Goal: Communication & Community: Participate in discussion

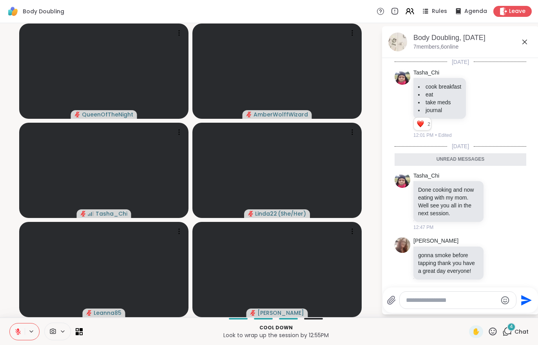
scroll to position [107, 0]
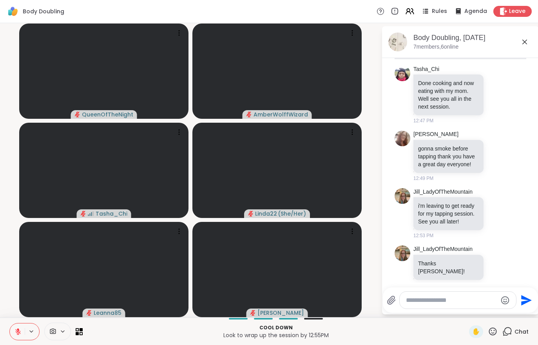
click at [516, 16] on div "Leave" at bounding box center [512, 11] width 38 height 11
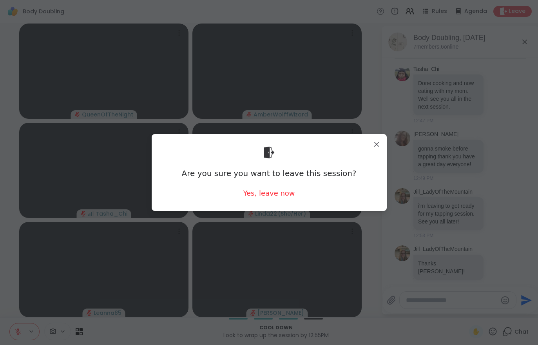
click at [269, 195] on div "Yes, leave now" at bounding box center [269, 193] width 52 height 10
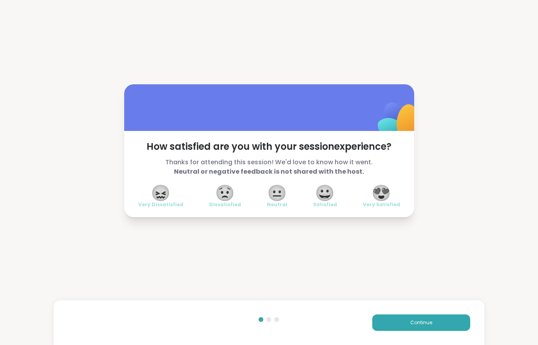
click at [406, 313] on div "Continue" at bounding box center [269, 322] width 430 height 45
click at [406, 312] on div "Continue" at bounding box center [269, 322] width 430 height 45
click at [403, 319] on button "Continue" at bounding box center [421, 322] width 98 height 16
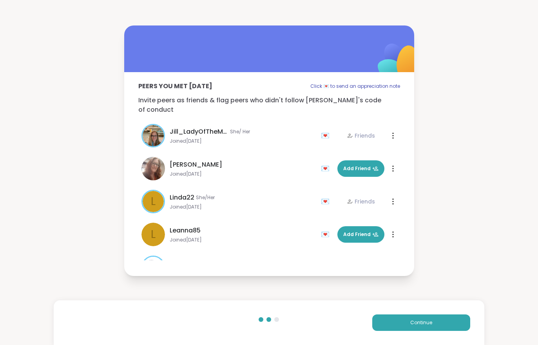
click at [403, 318] on button "Continue" at bounding box center [421, 322] width 98 height 16
click at [401, 318] on button "Continue" at bounding box center [421, 322] width 98 height 16
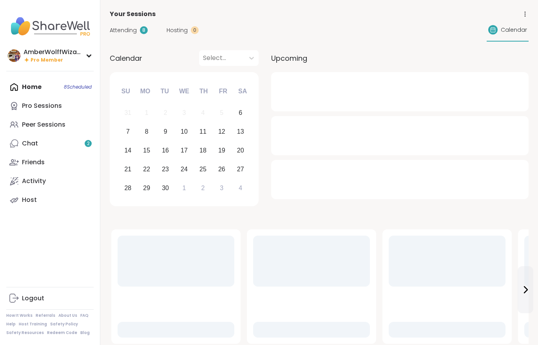
click at [63, 144] on link "Chat 2" at bounding box center [49, 143] width 87 height 19
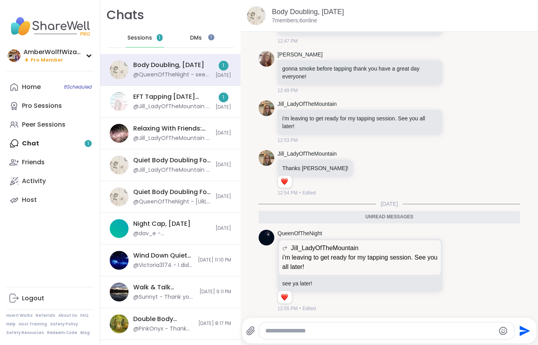
click at [178, 109] on div "@Jill_LadyOfTheMountain - I hope it brings you some relief!" at bounding box center [172, 107] width 78 height 8
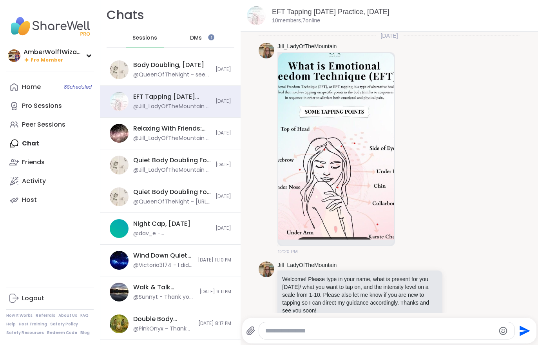
scroll to position [217, 0]
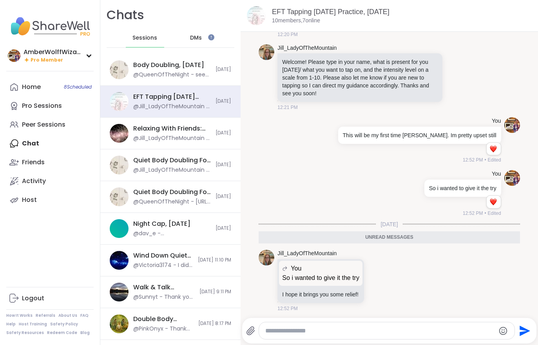
click at [41, 90] on link "Home 8 Scheduled" at bounding box center [49, 87] width 87 height 19
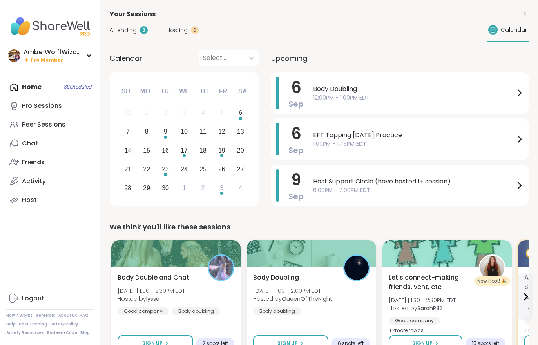
click at [119, 31] on span "Attending" at bounding box center [123, 30] width 27 height 8
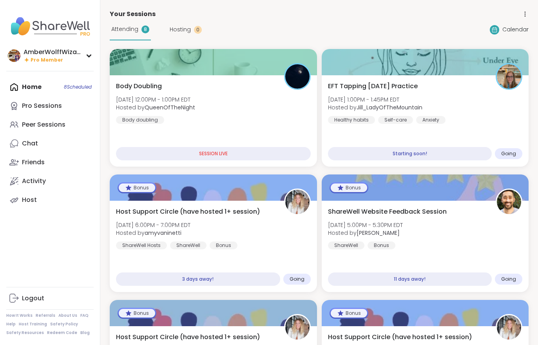
click at [459, 121] on div "EFT Tapping Saturday Practice Sat, Sep 06 | 1:00PM - 1:45PM EDT Hosted by Jill_…" at bounding box center [425, 102] width 195 height 42
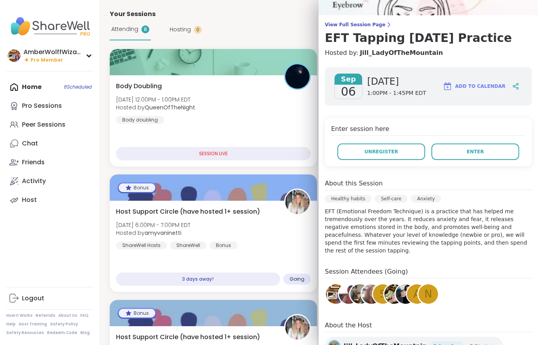
scroll to position [56, 0]
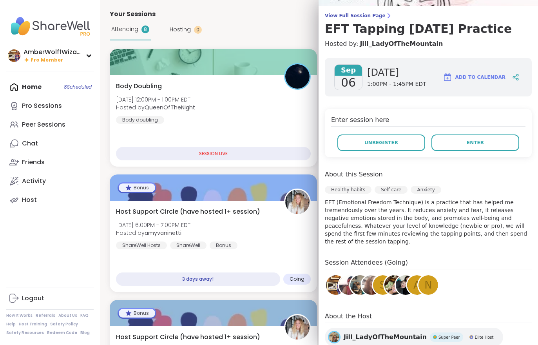
click at [44, 128] on div "Peer Sessions" at bounding box center [43, 124] width 43 height 9
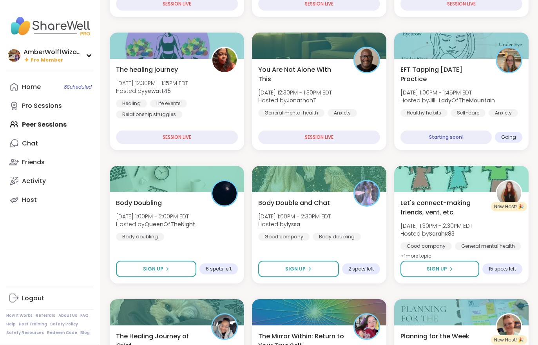
scroll to position [211, 0]
click at [213, 237] on div "Body Doubling Sat, Sep 06 | 1:00PM - 2:00PM EDT Hosted by QueenOfTheNight Body …" at bounding box center [177, 219] width 122 height 42
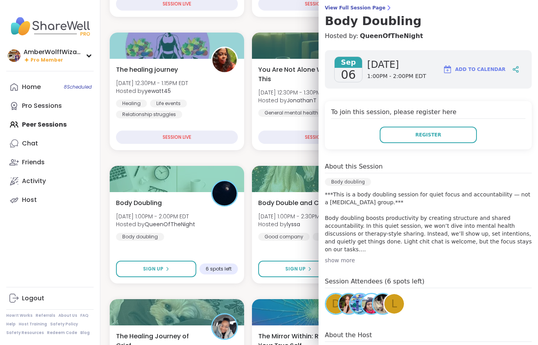
scroll to position [65, 0]
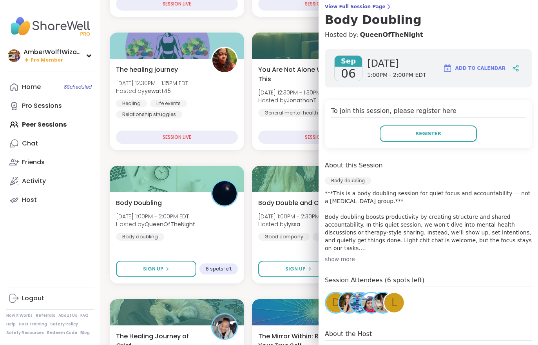
click at [34, 271] on div "AmberWolffWizard Pro Member Profile Membership Settings Help Home 8 Scheduled P…" at bounding box center [50, 172] width 100 height 345
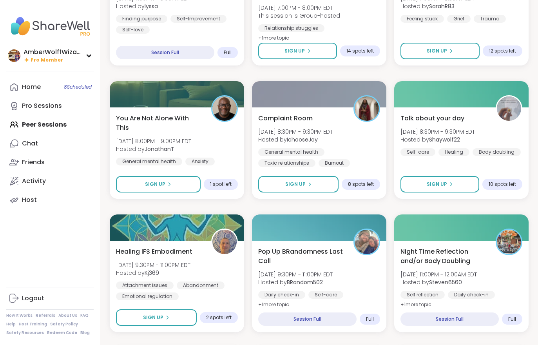
scroll to position [961, 0]
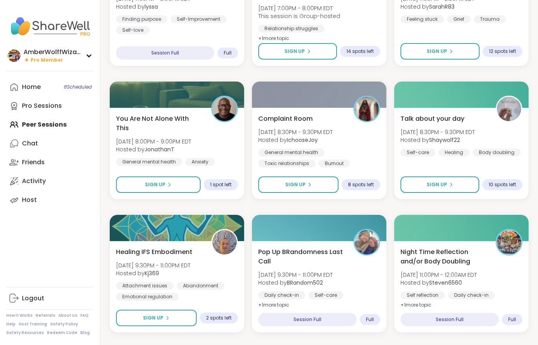
click at [45, 84] on link "Home 8 Scheduled" at bounding box center [49, 87] width 87 height 19
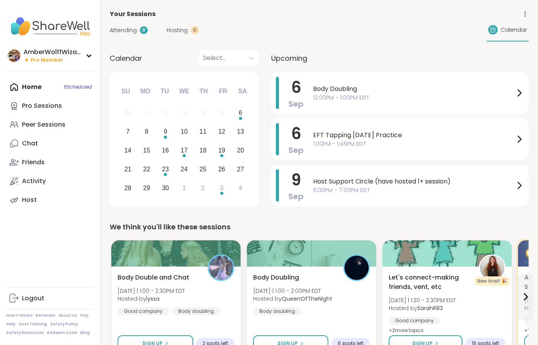
click at [121, 33] on span "Attending" at bounding box center [123, 30] width 27 height 8
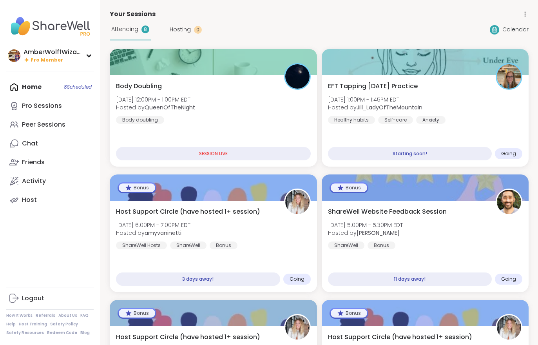
click at [481, 122] on div "EFT Tapping Saturday Practice Sat, Sep 06 | 1:00PM - 1:45PM EDT Hosted by Jill_…" at bounding box center [425, 102] width 195 height 42
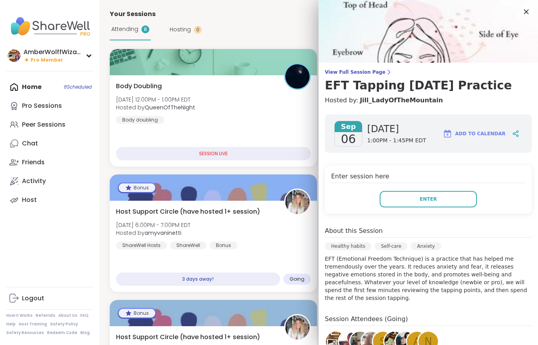
click at [416, 206] on button "Enter" at bounding box center [427, 199] width 97 height 16
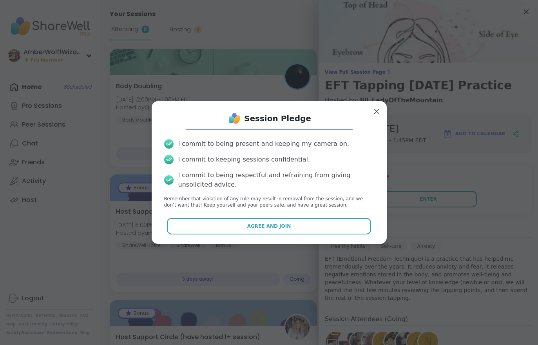
click at [271, 234] on button "Agree and Join" at bounding box center [269, 226] width 204 height 16
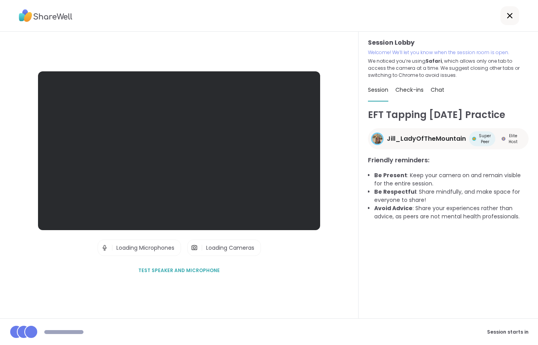
scroll to position [12, 0]
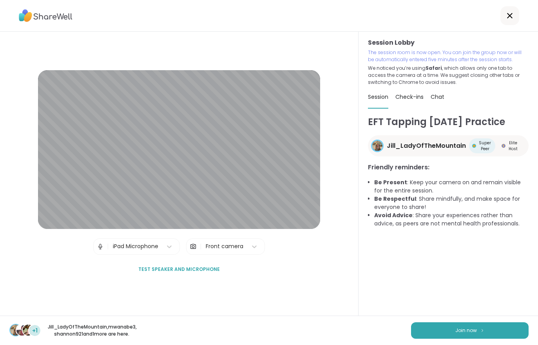
click at [462, 327] on span "Join now" at bounding box center [466, 330] width 22 height 7
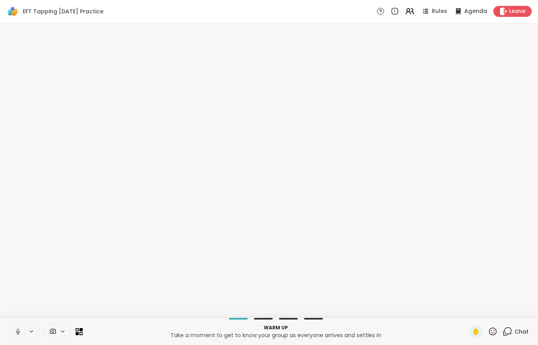
scroll to position [0, 0]
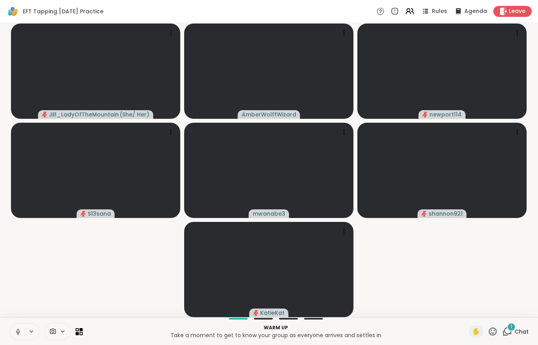
click at [517, 328] on span "Chat" at bounding box center [521, 331] width 14 height 8
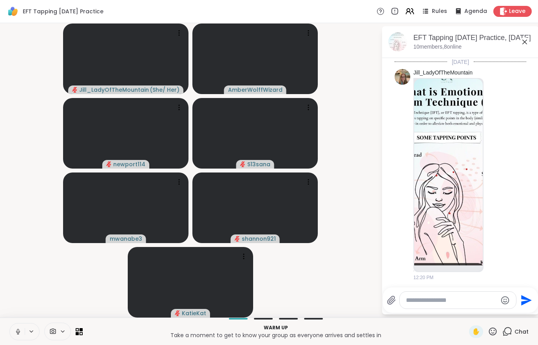
scroll to position [450, 0]
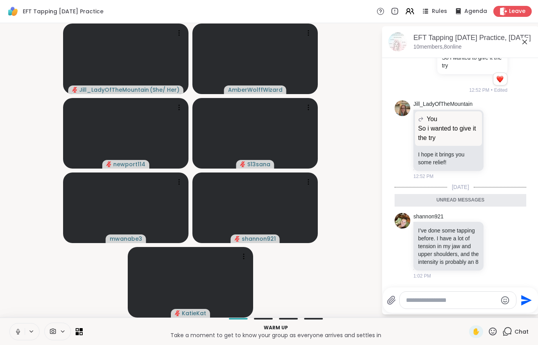
click at [23, 334] on button at bounding box center [17, 331] width 15 height 16
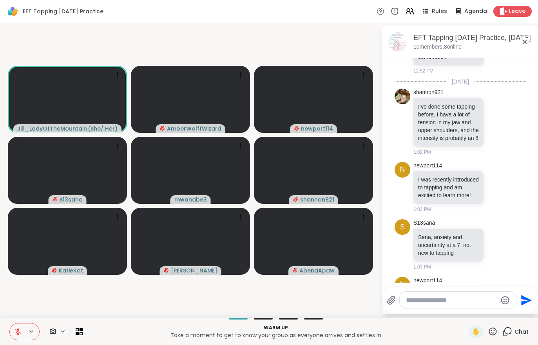
scroll to position [549, 0]
click at [13, 339] on button at bounding box center [17, 331] width 15 height 16
click at [20, 328] on icon at bounding box center [17, 331] width 7 height 7
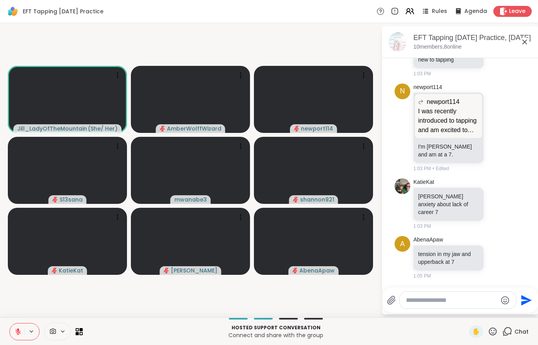
scroll to position [747, 0]
click at [11, 332] on button at bounding box center [17, 331] width 15 height 16
click at [16, 332] on icon at bounding box center [17, 331] width 7 height 7
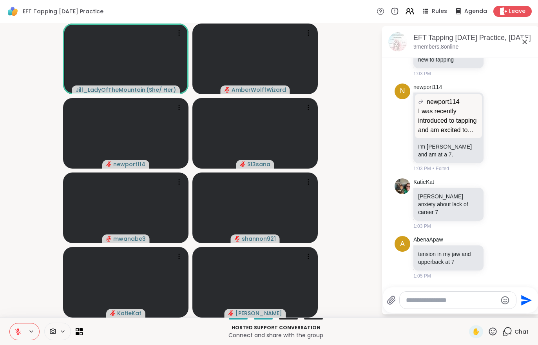
click at [445, 303] on textarea "Type your message" at bounding box center [451, 300] width 91 height 8
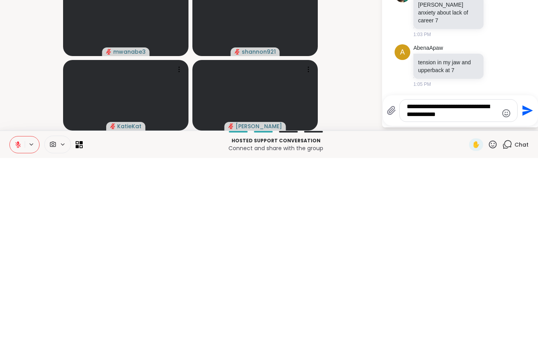
type textarea "**********"
click at [532, 289] on button "Send" at bounding box center [526, 298] width 18 height 18
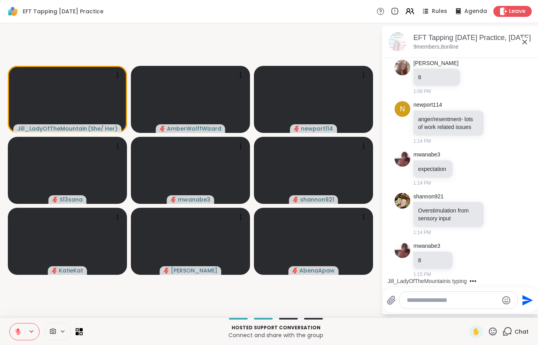
scroll to position [2, 0]
click at [158, 342] on div "Hosted support conversation Connect and share with the group ✋ Chat" at bounding box center [269, 330] width 538 height 27
click at [15, 336] on button at bounding box center [17, 331] width 15 height 16
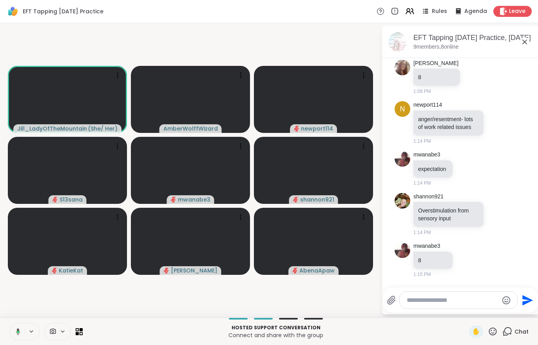
click at [16, 336] on button at bounding box center [17, 331] width 16 height 16
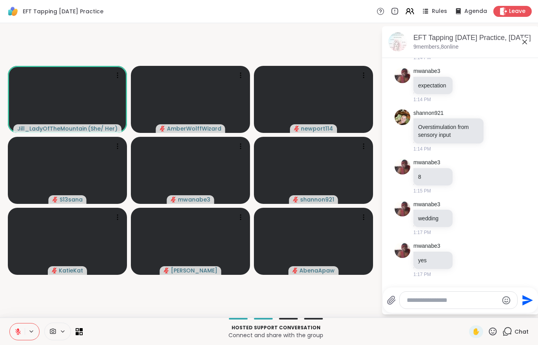
scroll to position [1194, 0]
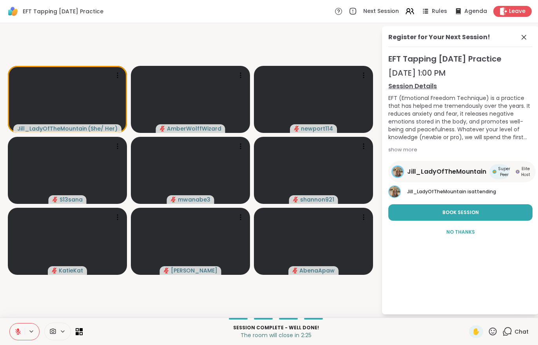
click at [26, 321] on div "Session Complete - well done! The room will close in 2:25 ✋ Chat" at bounding box center [269, 330] width 538 height 27
click at [7, 333] on div "Session Complete - well done! The room will close in 2:24 ✋ Chat" at bounding box center [269, 330] width 538 height 27
click at [23, 327] on button at bounding box center [17, 331] width 15 height 16
click at [509, 336] on icon at bounding box center [507, 331] width 10 height 10
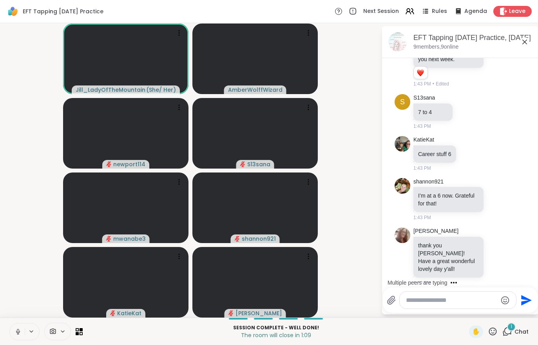
scroll to position [1527, 0]
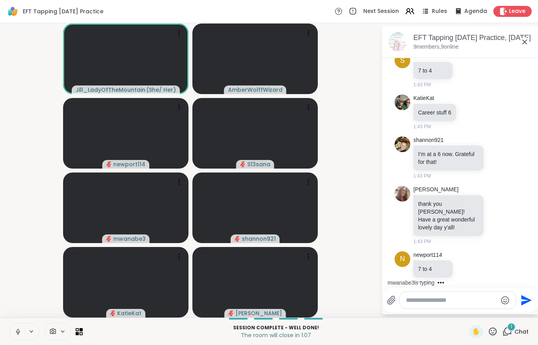
click at [439, 300] on textarea "Type your message" at bounding box center [451, 300] width 91 height 8
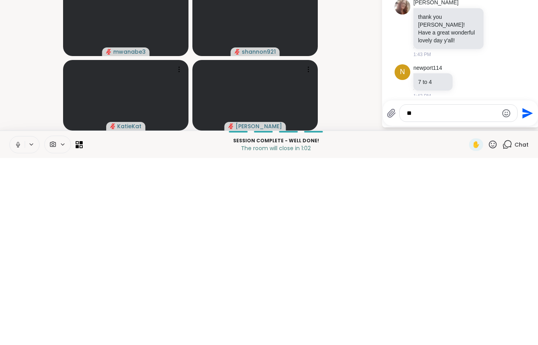
scroll to position [1568, 0]
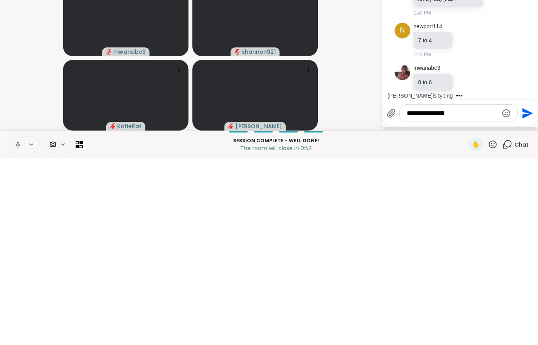
type textarea "**********"
click at [525, 294] on icon "Send" at bounding box center [527, 299] width 11 height 11
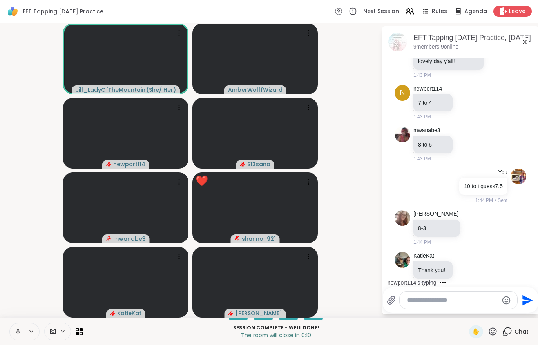
scroll to position [1734, 0]
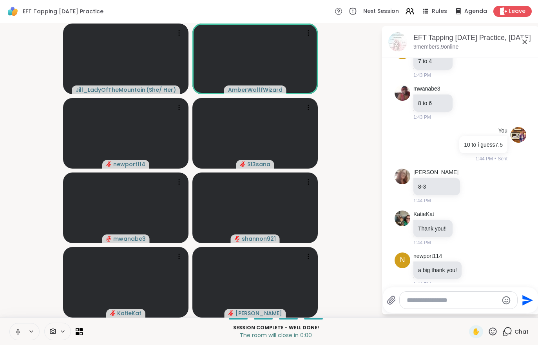
click at [510, 14] on span "Leave" at bounding box center [517, 11] width 16 height 8
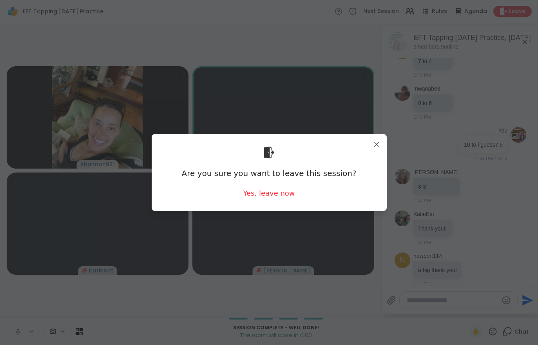
click at [272, 196] on div "Yes, leave now" at bounding box center [269, 193] width 52 height 10
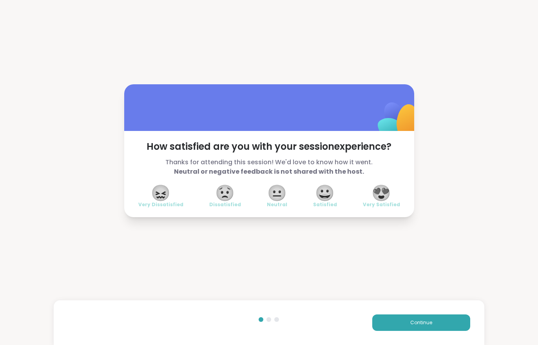
click at [383, 194] on span "😍" at bounding box center [381, 193] width 20 height 14
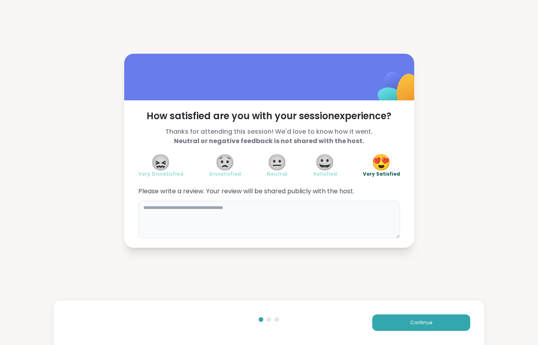
click at [275, 219] on textarea at bounding box center [269, 220] width 262 height 38
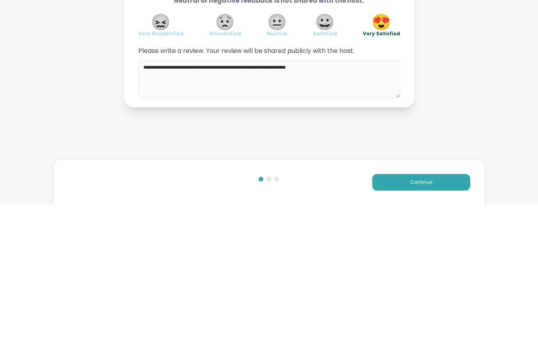
type textarea "**********"
click at [486, 112] on div "**********" at bounding box center [269, 150] width 538 height 301
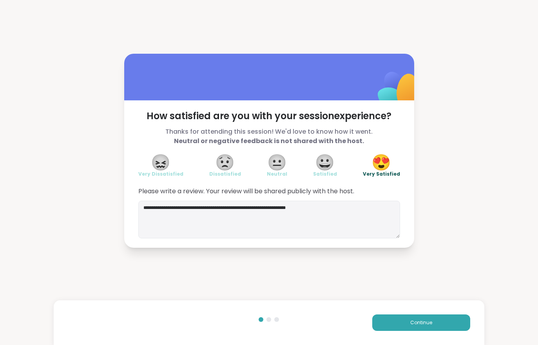
click at [425, 318] on button "Continue" at bounding box center [421, 322] width 98 height 16
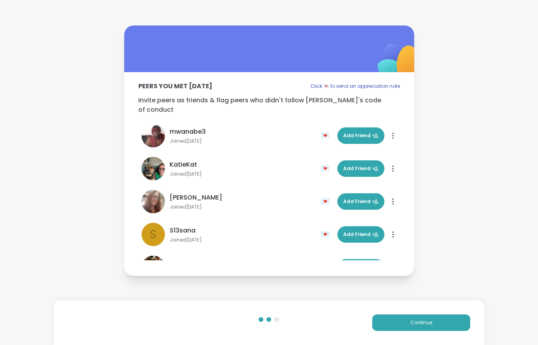
click at [416, 323] on span "Continue" at bounding box center [421, 322] width 22 height 7
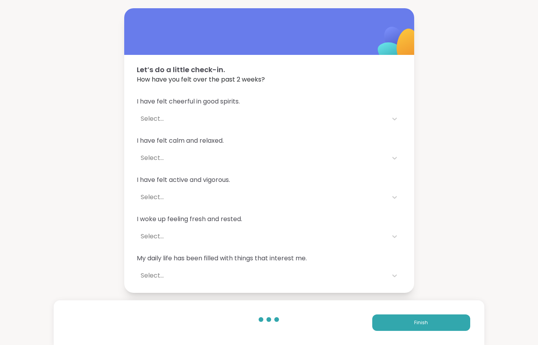
click at [417, 326] on button "Finish" at bounding box center [421, 322] width 98 height 16
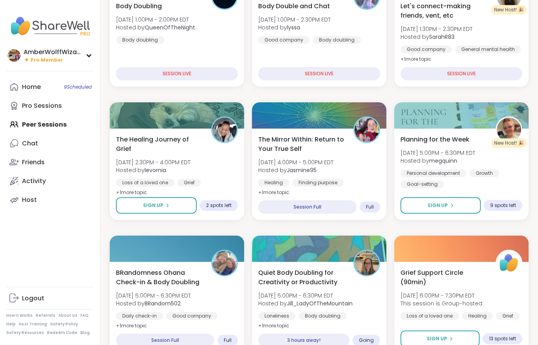
scroll to position [142, 0]
click at [333, 171] on span "Hosted by Jasmine95" at bounding box center [295, 170] width 75 height 8
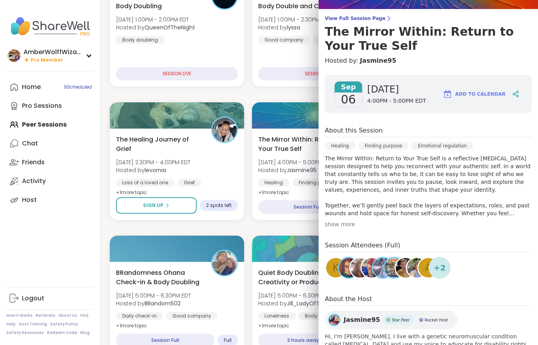
scroll to position [56, 0]
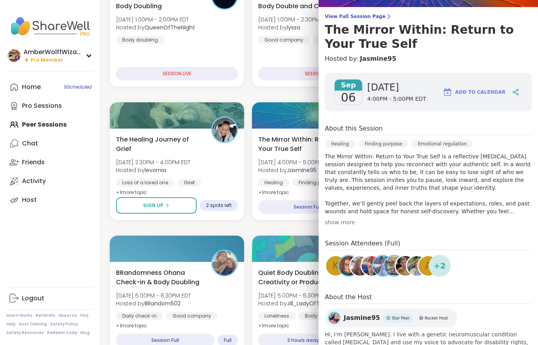
click at [43, 250] on div "AmberWolffWizard Pro Member Profile Membership Settings Help Home 9 Scheduled P…" at bounding box center [50, 172] width 100 height 345
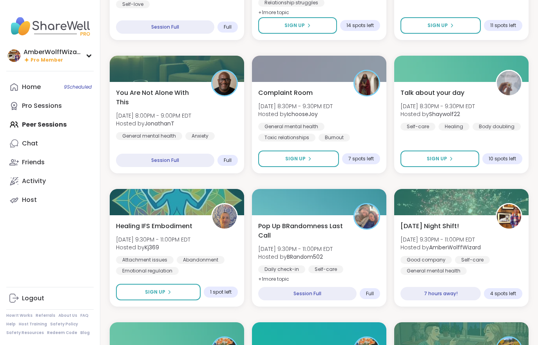
scroll to position [730, 0]
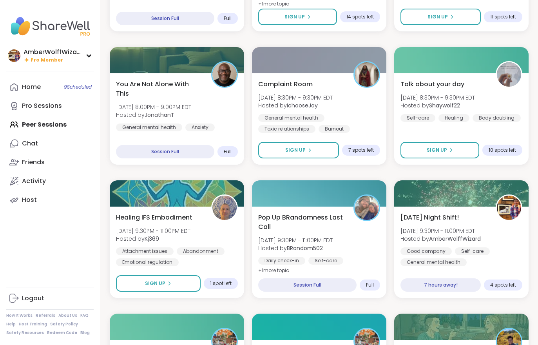
click at [496, 244] on div "Saturday Night Shift! Sat, Sep 06 | 9:30PM - 11:00PM EDT Hosted by AmberWolffWi…" at bounding box center [461, 239] width 122 height 53
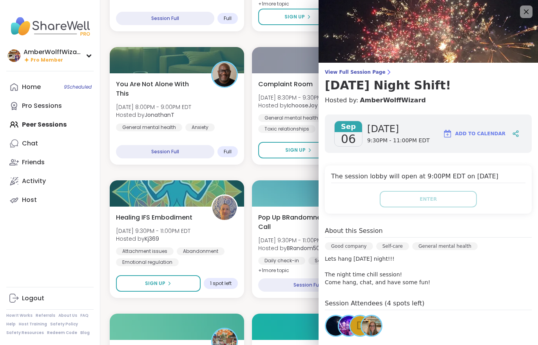
click at [63, 246] on div "AmberWolffWizard Pro Member Profile Membership Settings Help Home 9 Scheduled P…" at bounding box center [50, 172] width 100 height 345
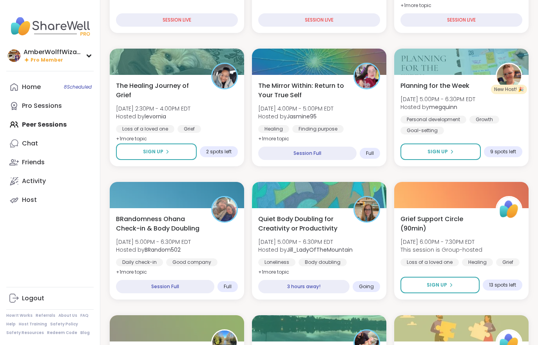
scroll to position [188, 0]
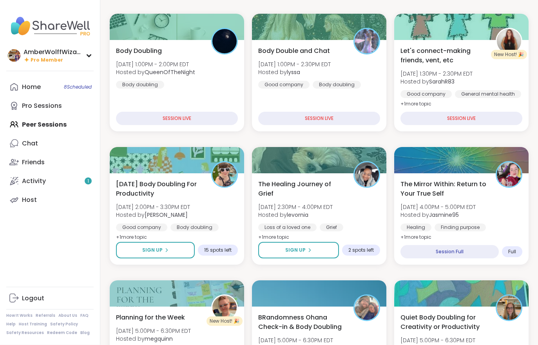
scroll to position [104, 0]
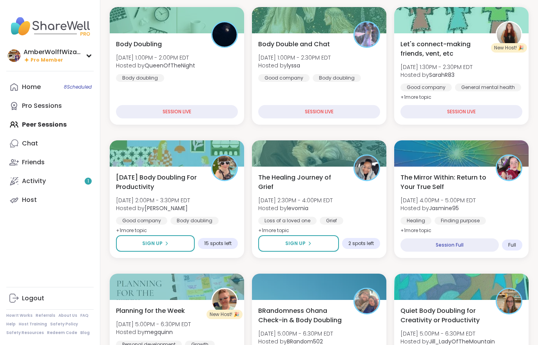
click at [190, 203] on span "Sat, Sep 06 | 2:00PM - 3:30PM EDT" at bounding box center [153, 200] width 74 height 8
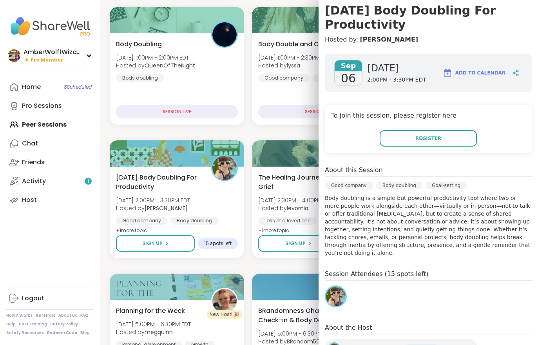
scroll to position [81, 0]
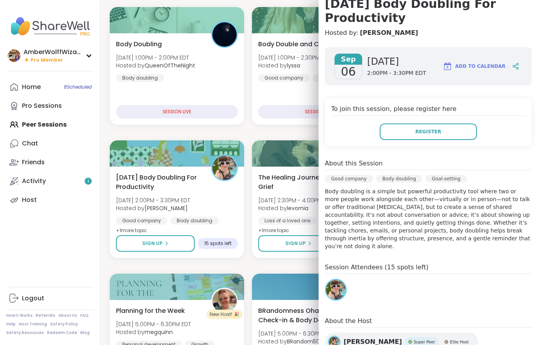
click at [441, 139] on button "Register" at bounding box center [427, 131] width 97 height 16
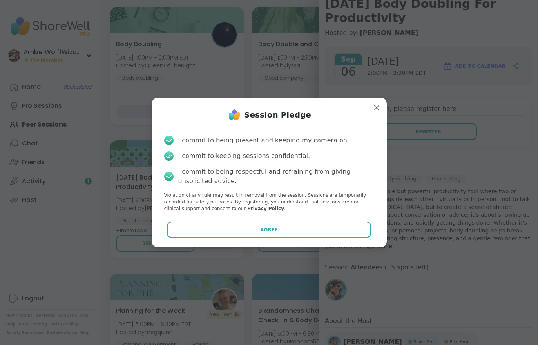
click at [288, 238] on button "Agree" at bounding box center [269, 229] width 204 height 16
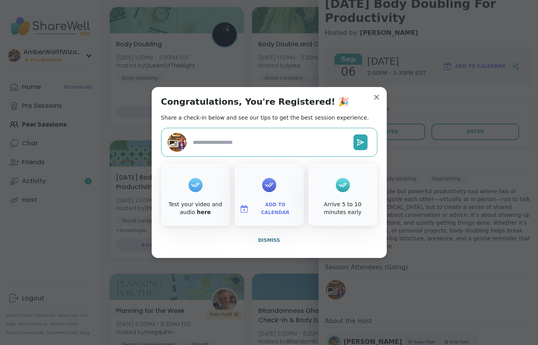
type textarea "*"
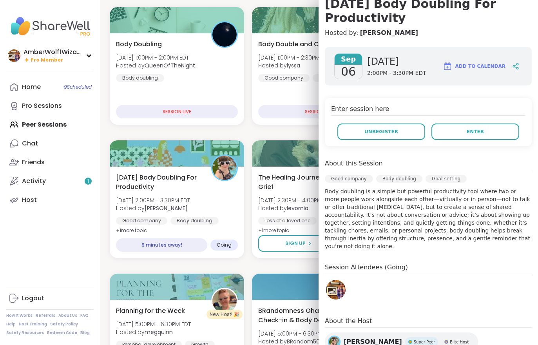
click at [52, 219] on div "AmberWolffWizard Pro Member Profile Membership Settings Help Home 9 Scheduled P…" at bounding box center [50, 172] width 100 height 345
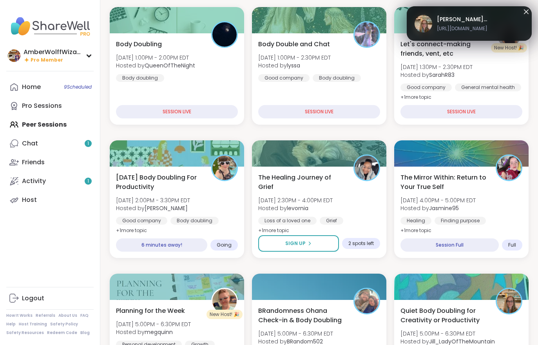
click at [31, 145] on div "Chat 1" at bounding box center [30, 143] width 16 height 9
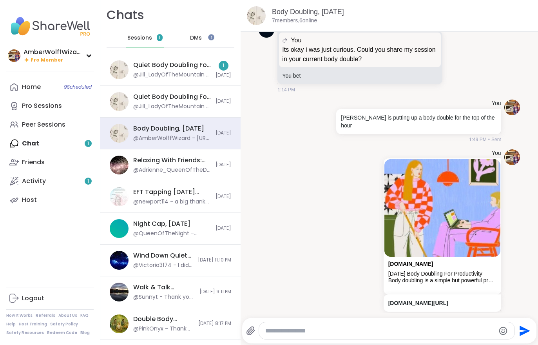
click at [163, 66] on div "Quiet Body Doubling For Productivity - Friday, Sep 05" at bounding box center [172, 65] width 78 height 9
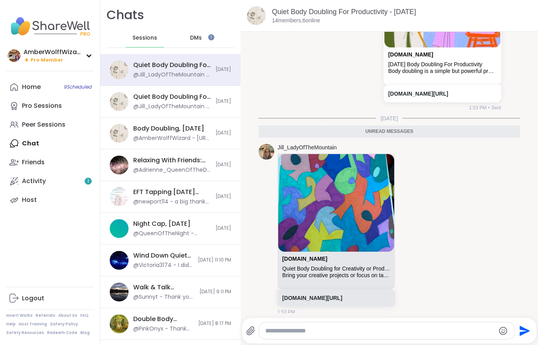
scroll to position [1992, 0]
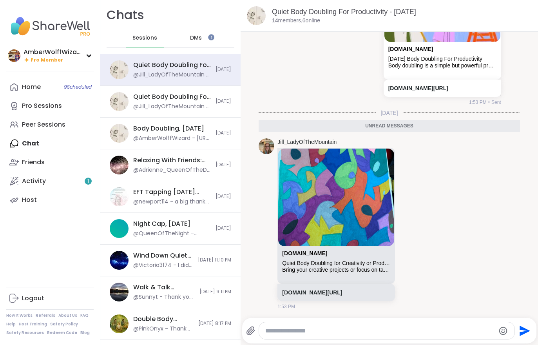
click at [321, 334] on textarea "Type your message" at bounding box center [380, 331] width 230 height 8
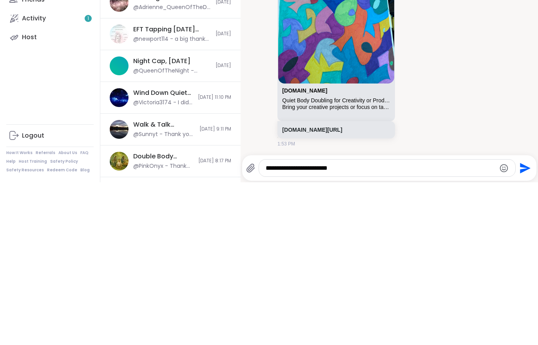
type textarea "**********"
click at [524, 324] on icon "Send" at bounding box center [524, 330] width 13 height 13
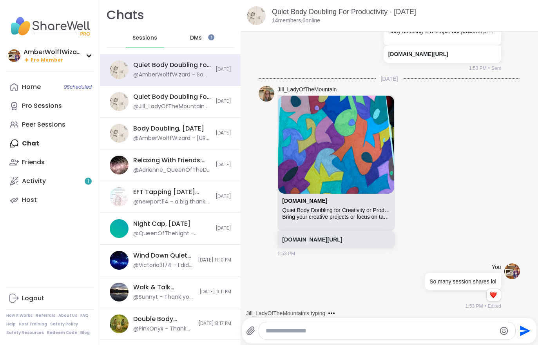
scroll to position [2106, 0]
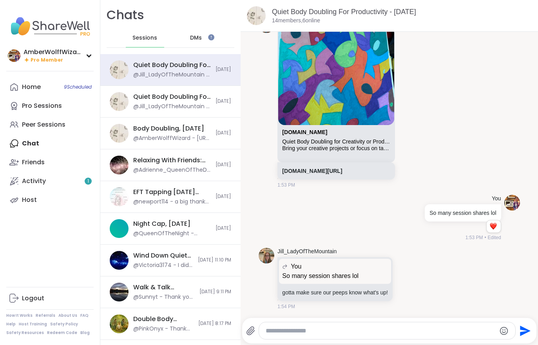
click at [49, 83] on link "Home 9 Scheduled" at bounding box center [49, 87] width 87 height 19
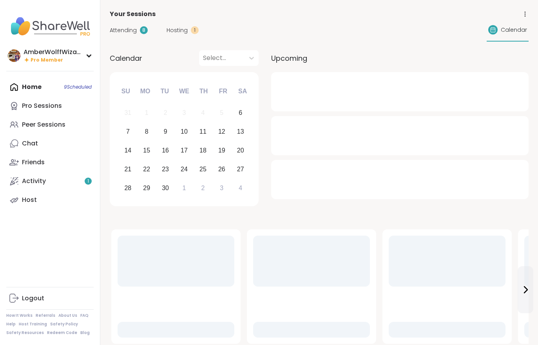
click at [181, 33] on span "Hosting" at bounding box center [176, 30] width 21 height 8
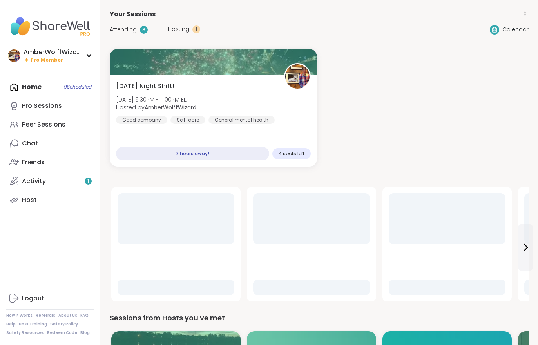
click at [181, 33] on span "Hosting" at bounding box center [178, 29] width 21 height 8
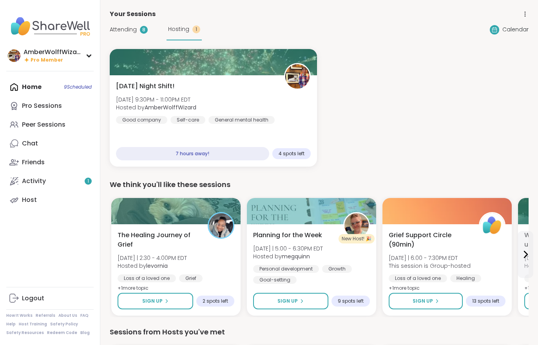
click at [132, 33] on span "Attending" at bounding box center [123, 29] width 27 height 8
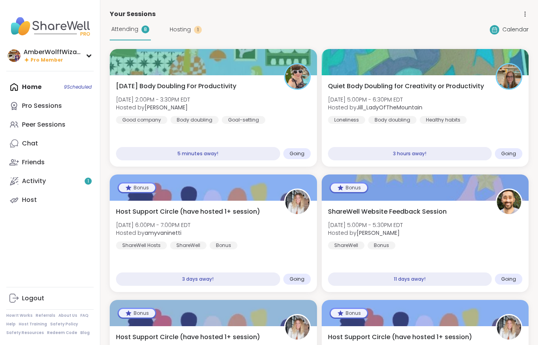
click at [132, 33] on span "Attending" at bounding box center [124, 29] width 27 height 8
click at [274, 129] on div "Saturday Body Doubling For Productivity Sat, Sep 06 | 2:00PM - 3:30PM EDT Hoste…" at bounding box center [213, 120] width 207 height 91
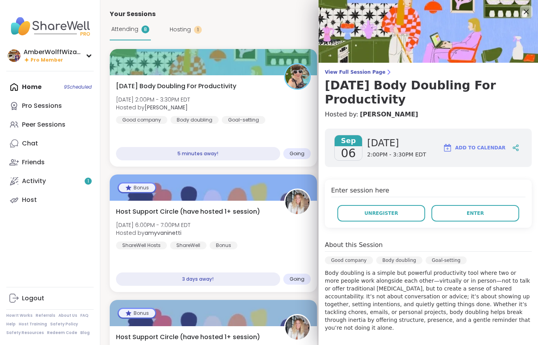
click at [45, 184] on div "Activity 1" at bounding box center [34, 181] width 24 height 9
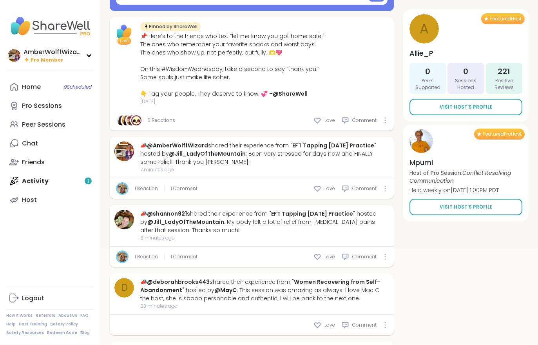
scroll to position [123, 0]
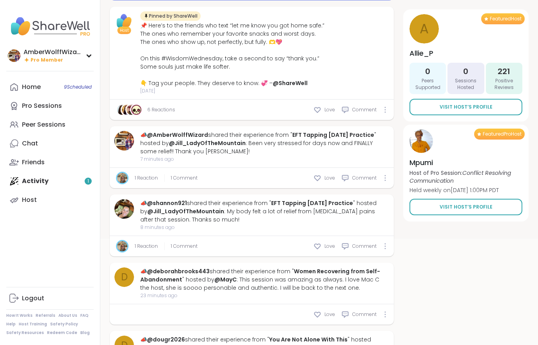
click at [182, 177] on span "1 Comment" at bounding box center [184, 177] width 27 height 7
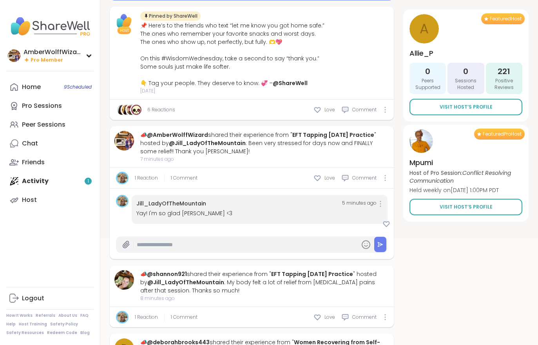
click at [62, 190] on link "Host" at bounding box center [49, 199] width 87 height 19
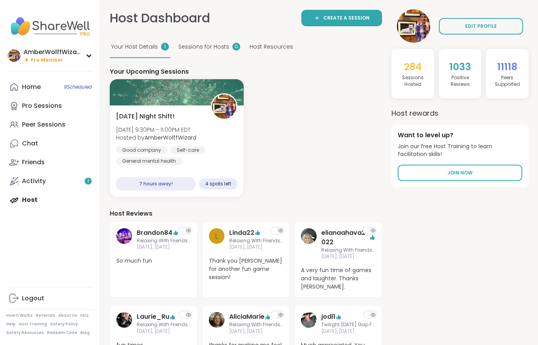
click at [70, 184] on link "Activity 1" at bounding box center [49, 181] width 87 height 19
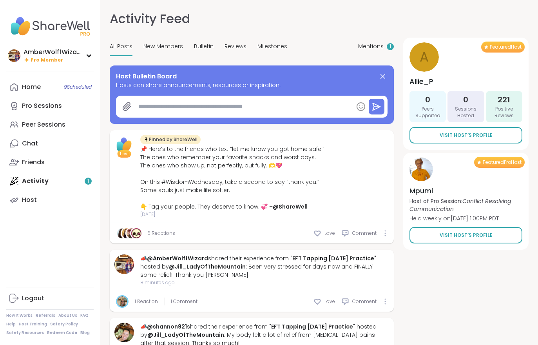
click at [375, 48] on span "Mentions" at bounding box center [370, 46] width 25 height 8
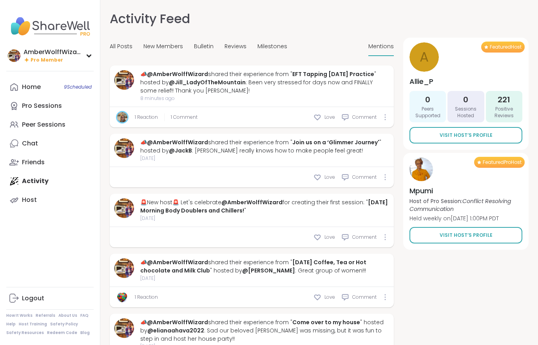
click at [266, 53] on div "Milestones" at bounding box center [272, 47] width 30 height 18
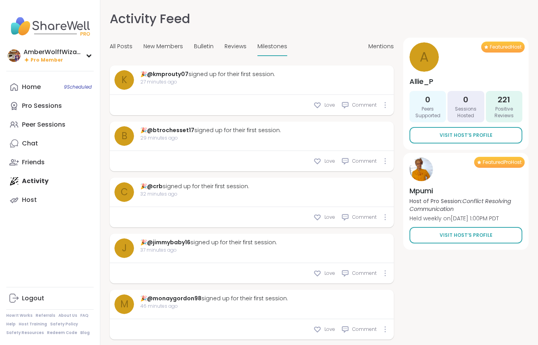
click at [206, 50] on span "Bulletin" at bounding box center [204, 46] width 20 height 8
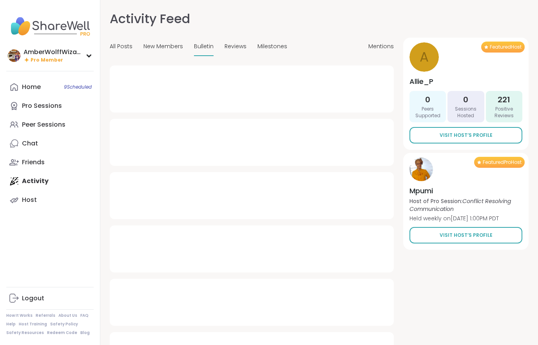
type textarea "*"
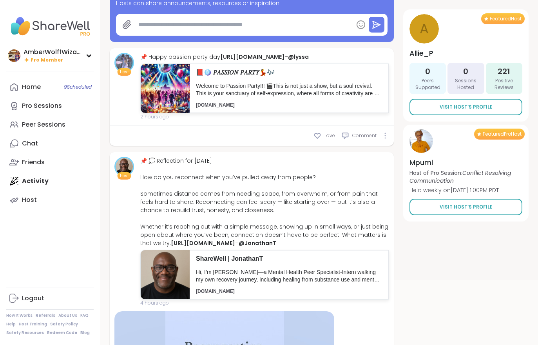
scroll to position [82, 0]
click at [73, 92] on link "Home 9 Scheduled" at bounding box center [49, 87] width 87 height 19
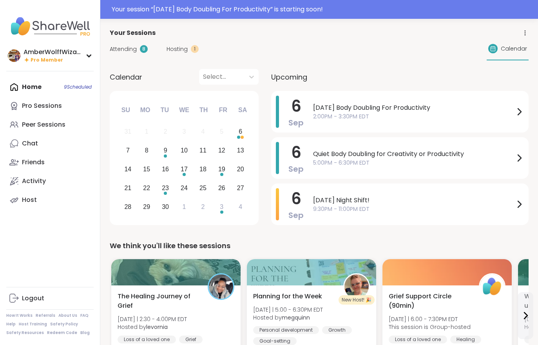
click at [185, 49] on span "Hosting" at bounding box center [176, 49] width 21 height 8
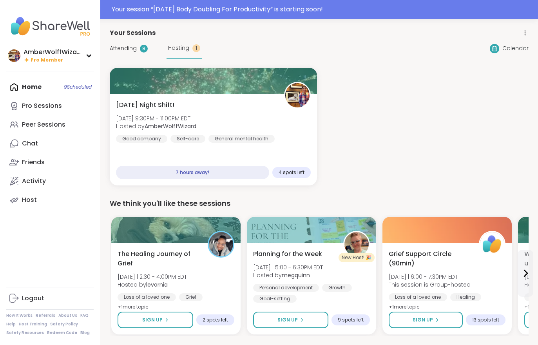
click at [130, 52] on span "Attending" at bounding box center [123, 48] width 27 height 8
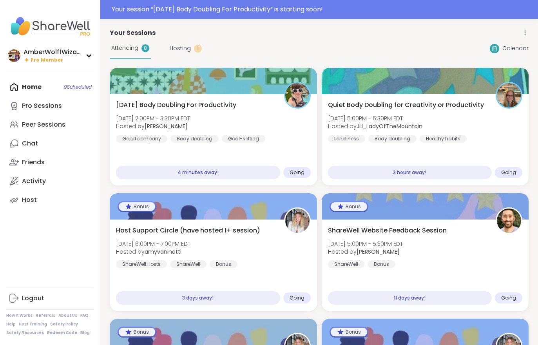
click at [274, 126] on div "Saturday Body Doubling For Productivity Sat, Sep 06 | 2:00PM - 3:30PM EDT Hoste…" at bounding box center [213, 121] width 195 height 42
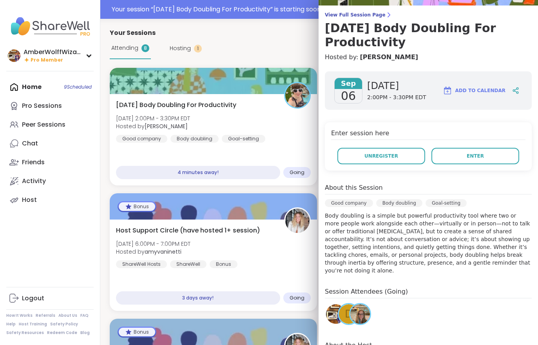
scroll to position [58, 0]
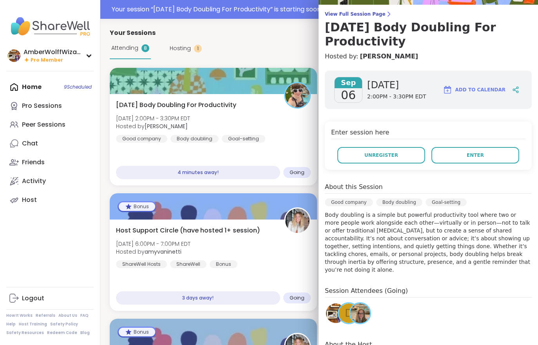
click at [493, 162] on button "Enter" at bounding box center [475, 155] width 88 height 16
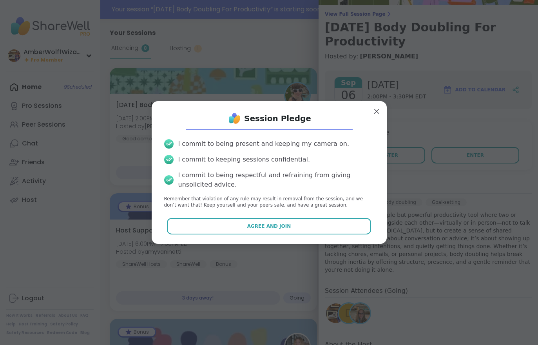
click at [252, 229] on span "Agree and Join" at bounding box center [269, 225] width 44 height 7
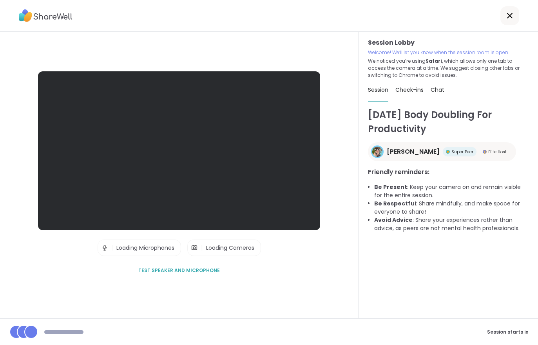
scroll to position [12, 0]
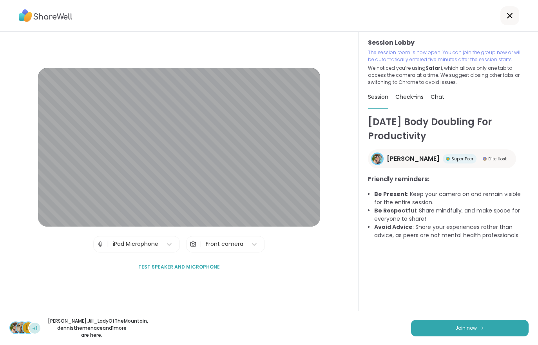
click at [470, 326] on span "Join now" at bounding box center [466, 327] width 22 height 7
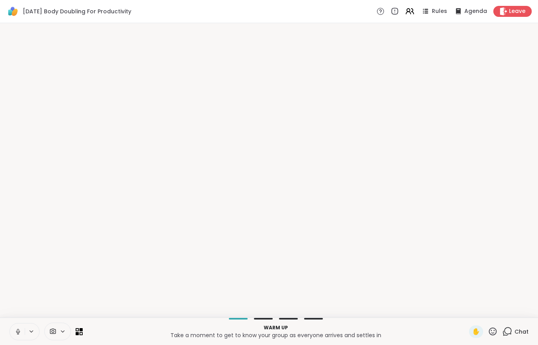
scroll to position [0, 0]
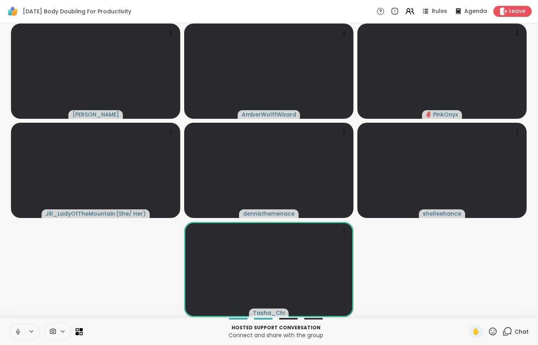
click at [12, 337] on button at bounding box center [17, 331] width 15 height 16
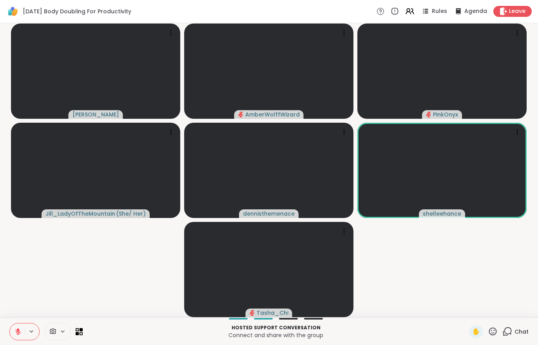
click at [517, 329] on span "Chat" at bounding box center [521, 331] width 14 height 8
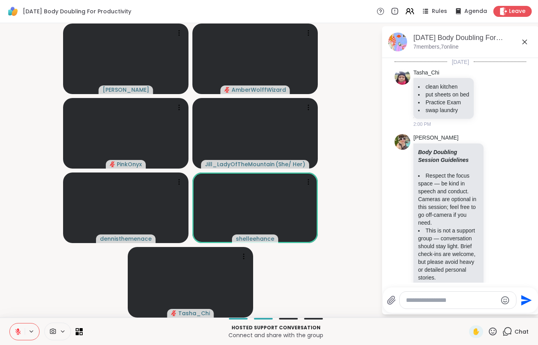
scroll to position [211, 0]
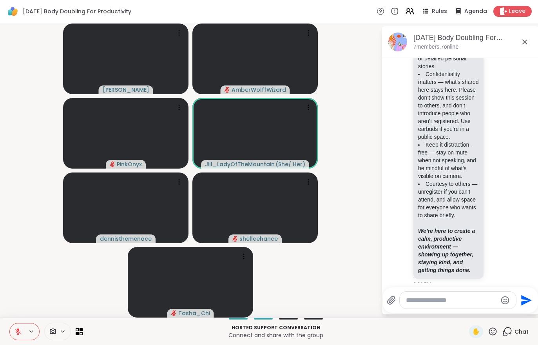
click at [13, 332] on button at bounding box center [17, 331] width 15 height 16
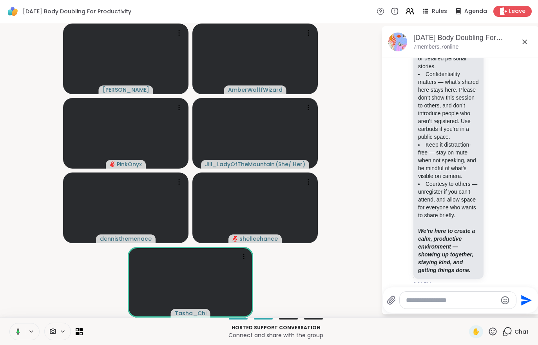
click at [11, 335] on button at bounding box center [17, 331] width 16 height 16
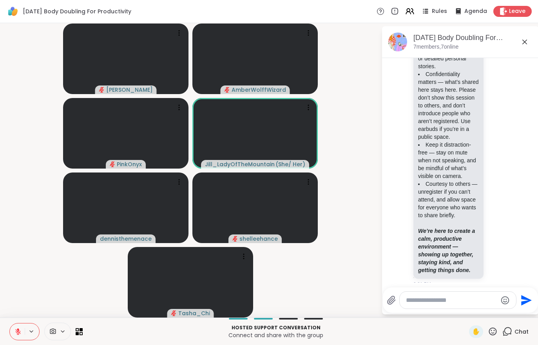
click at [16, 331] on icon at bounding box center [17, 331] width 5 height 5
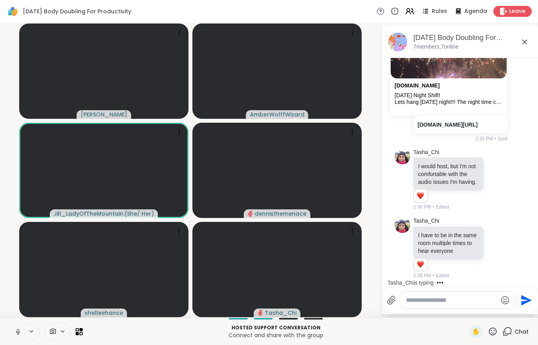
scroll to position [885, 0]
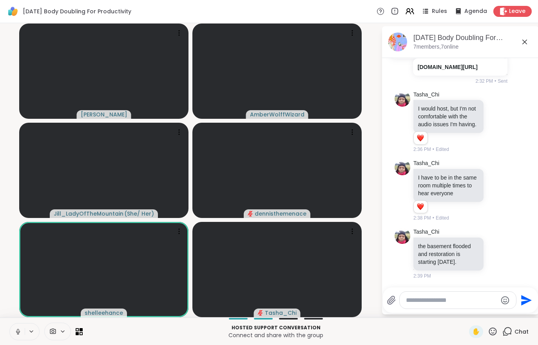
click at [20, 331] on icon at bounding box center [17, 331] width 7 height 7
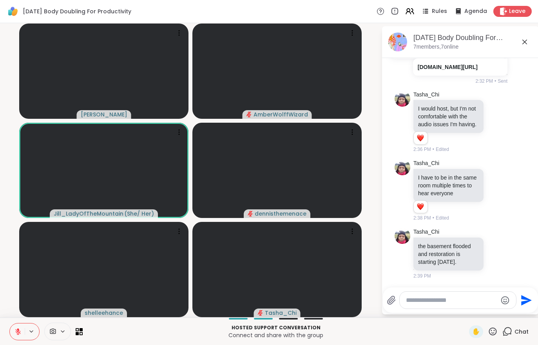
click at [14, 331] on button at bounding box center [17, 331] width 15 height 16
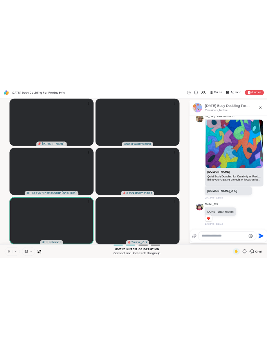
scroll to position [1321, 0]
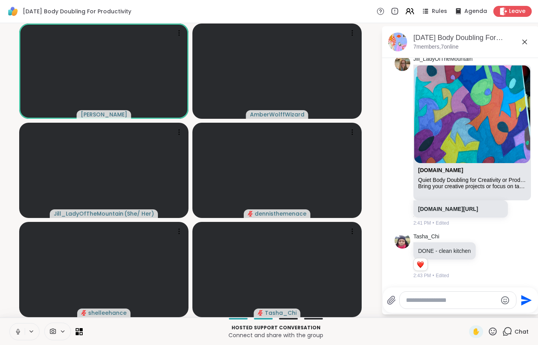
click at [18, 331] on icon at bounding box center [17, 331] width 7 height 7
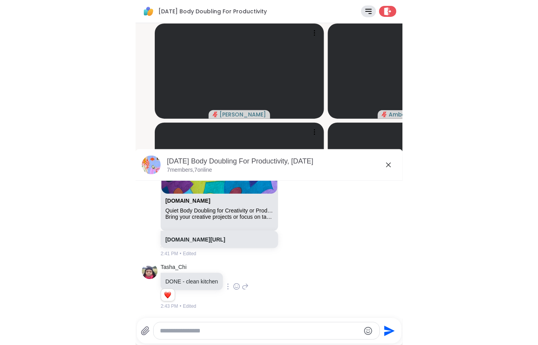
scroll to position [1145, 0]
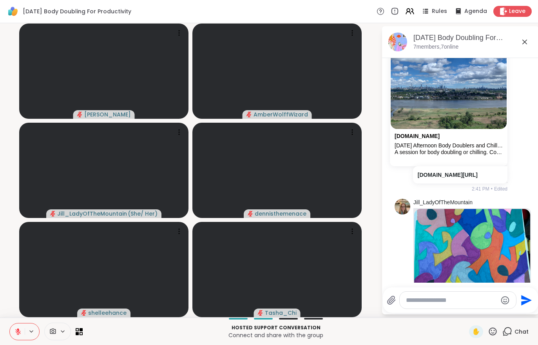
click at [518, 8] on span "Leave" at bounding box center [517, 11] width 16 height 8
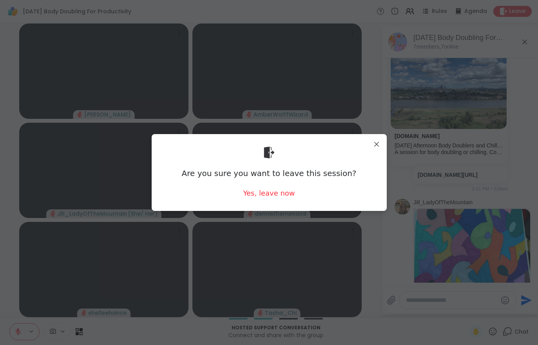
click at [271, 197] on div "Yes, leave now" at bounding box center [269, 193] width 52 height 10
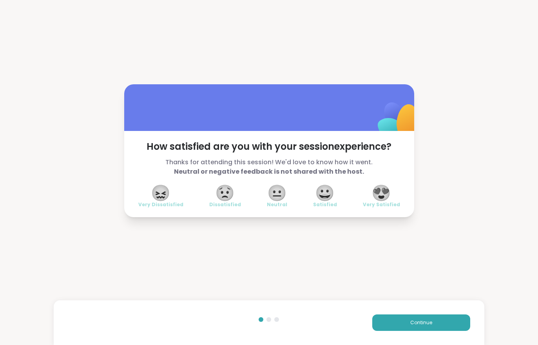
click at [421, 335] on div "Continue" at bounding box center [269, 322] width 430 height 45
click at [425, 326] on button "Continue" at bounding box center [421, 322] width 98 height 16
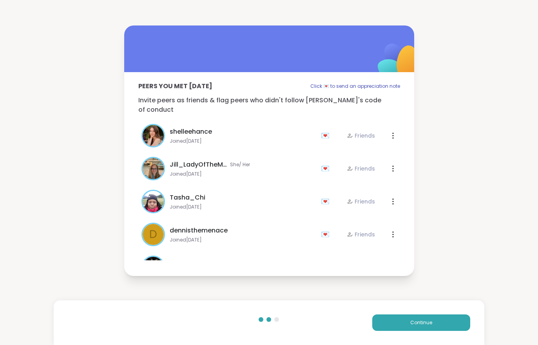
click at [425, 326] on button "Continue" at bounding box center [421, 322] width 98 height 16
click at [423, 318] on button "Continue" at bounding box center [421, 322] width 98 height 16
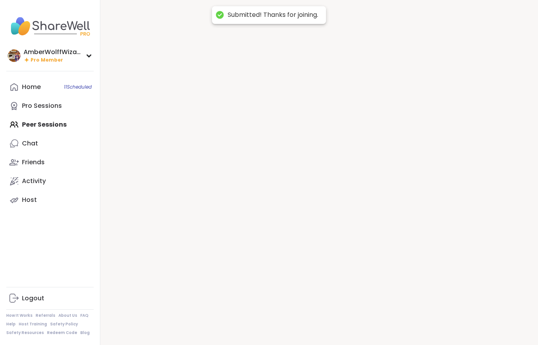
click at [428, 320] on div at bounding box center [318, 172] width 437 height 345
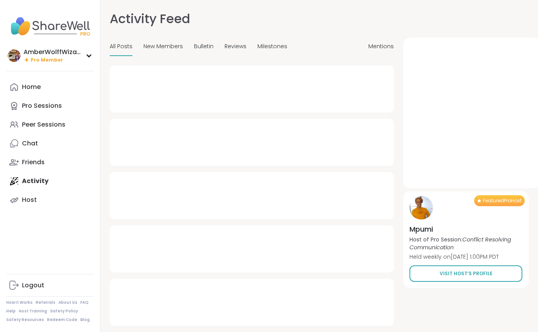
click at [282, 4] on div "Activity Feed Mentions All Posts New Members Bulletin Reviews Milestones Mentio…" at bounding box center [318, 170] width 437 height 341
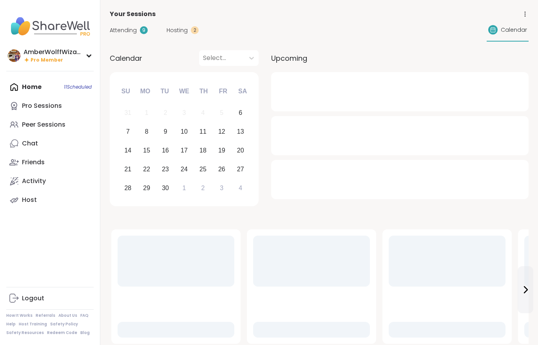
click at [56, 125] on div "Peer Sessions" at bounding box center [43, 124] width 43 height 9
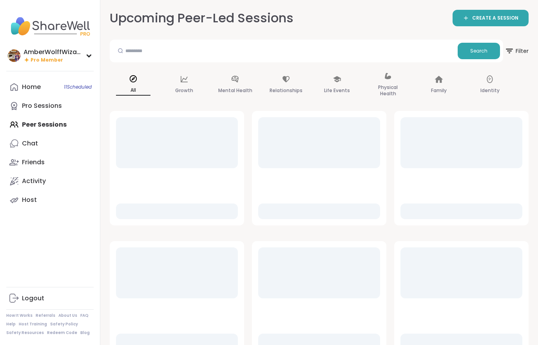
click at [33, 90] on div "Home 11 Scheduled" at bounding box center [31, 87] width 19 height 9
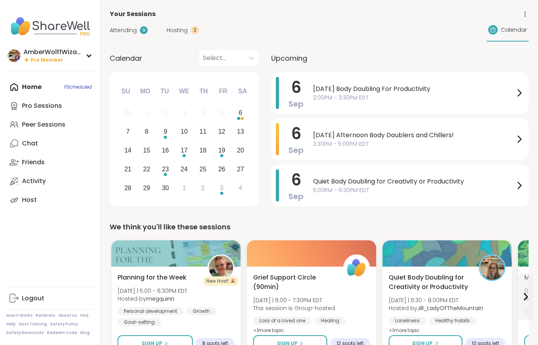
click at [166, 37] on div "Attending 9 Hosting 2 Calendar" at bounding box center [319, 30] width 419 height 23
click at [181, 33] on span "Hosting" at bounding box center [176, 30] width 21 height 8
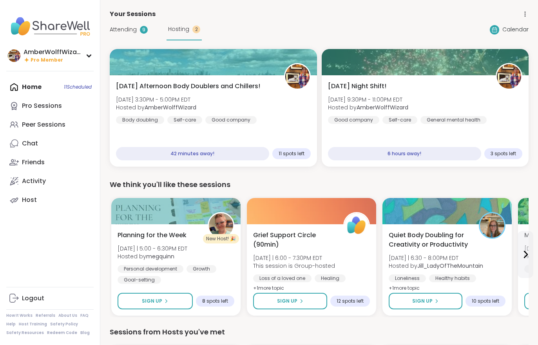
click at [130, 29] on span "Attending" at bounding box center [123, 29] width 27 height 8
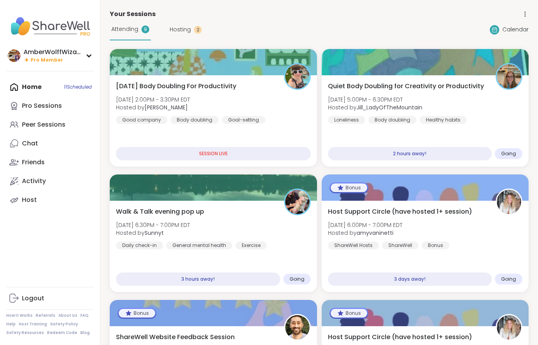
click at [258, 95] on div "Saturday Body Doubling For Productivity Sat, Sep 06 | 2:00PM - 3:30PM EDT Hoste…" at bounding box center [213, 102] width 195 height 42
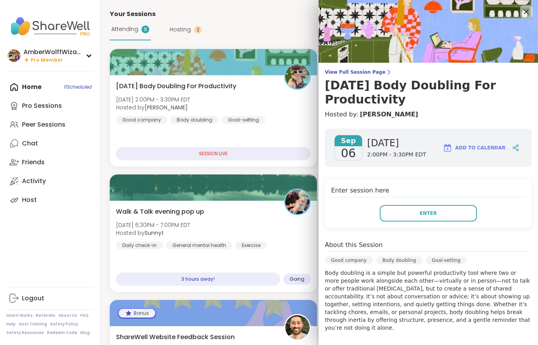
click at [446, 214] on button "Enter" at bounding box center [427, 213] width 97 height 16
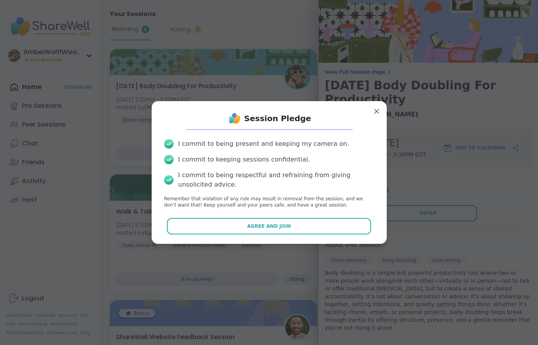
click at [342, 229] on button "Agree and Join" at bounding box center [269, 226] width 204 height 16
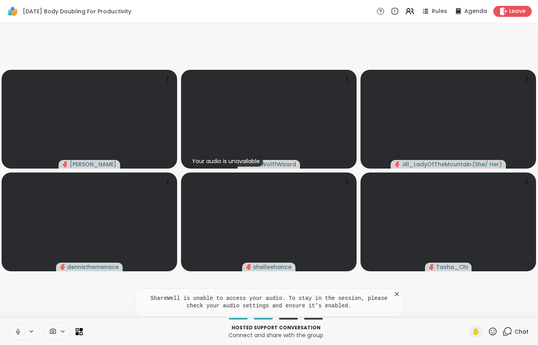
click at [447, 310] on video-player-container "Adrienne_QueenOfTheDawn Your audio is unavailable AmberWolffWizard Jill_LadyOfT…" at bounding box center [269, 170] width 528 height 288
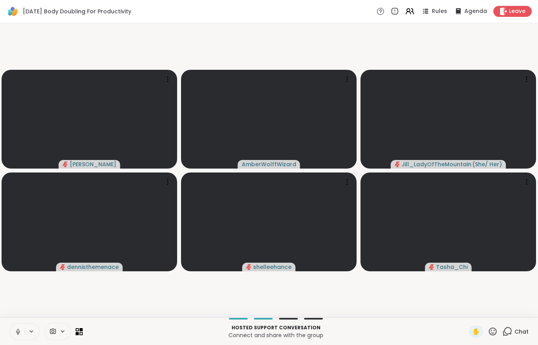
click at [447, 309] on video-player-container "Adrienne_QueenOfTheDawn AmberWolffWizard Jill_LadyOfTheMountain ( She/ Her ) de…" at bounding box center [269, 170] width 528 height 288
click at [15, 329] on icon at bounding box center [17, 331] width 7 height 7
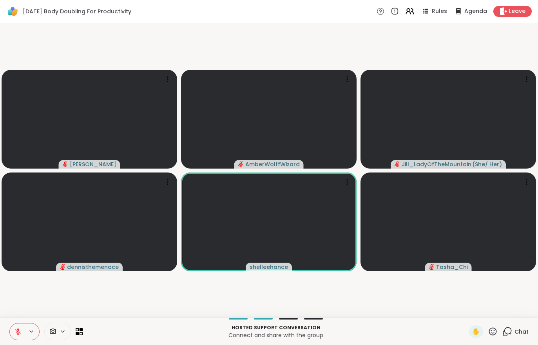
click at [18, 331] on icon at bounding box center [18, 329] width 2 height 3
click at [517, 331] on span "Chat" at bounding box center [521, 331] width 14 height 8
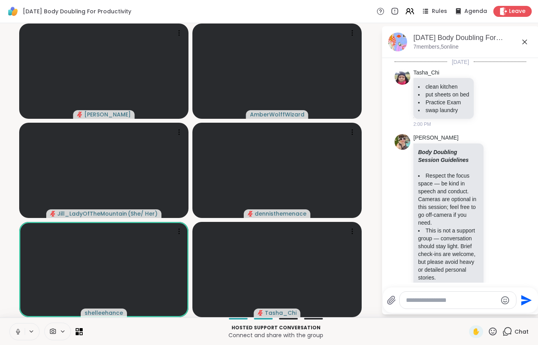
scroll to position [1313, 0]
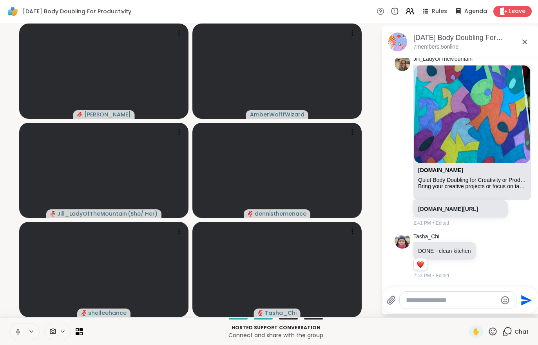
click at [17, 336] on button at bounding box center [17, 331] width 15 height 16
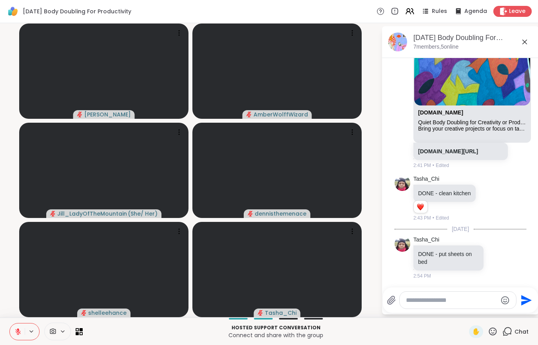
click at [16, 331] on icon at bounding box center [17, 331] width 7 height 7
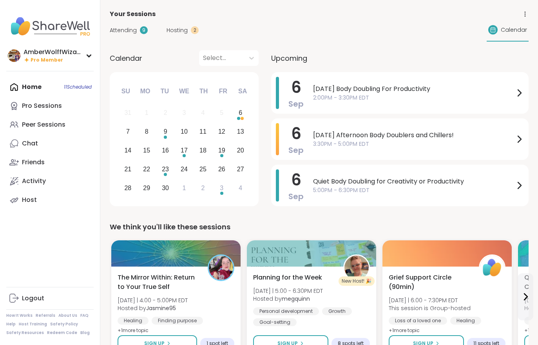
click at [162, 32] on div "Attending 9 Hosting 2" at bounding box center [154, 30] width 89 height 8
click at [163, 28] on div "Attending 9 Hosting 2" at bounding box center [154, 30] width 89 height 8
click at [173, 32] on span "Hosting" at bounding box center [176, 30] width 21 height 8
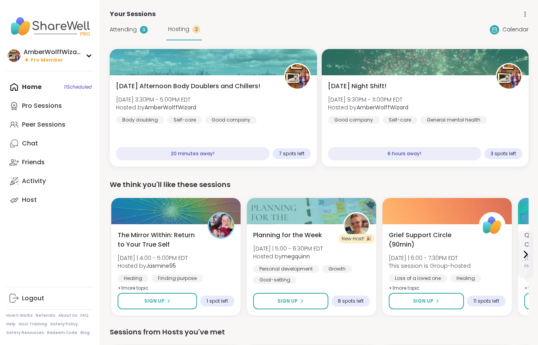
click at [186, 102] on span "[DATE] 3:30PM - 5:00PM EDT" at bounding box center [156, 100] width 80 height 8
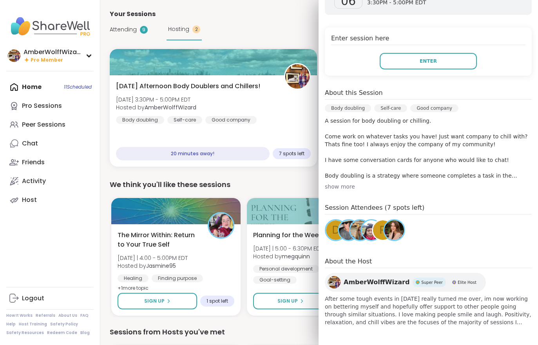
scroll to position [152, 0]
click at [118, 33] on span "Attending" at bounding box center [123, 29] width 27 height 8
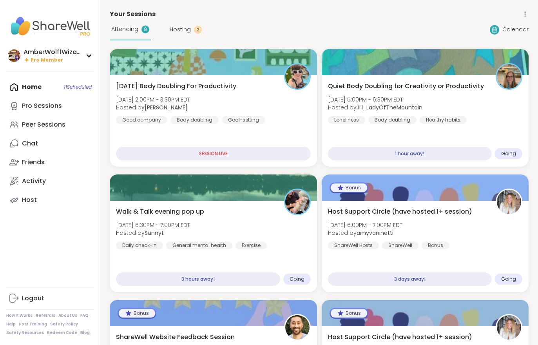
click at [119, 33] on div "Attending 9" at bounding box center [130, 30] width 41 height 22
click at [228, 122] on div "Goal-setting" at bounding box center [243, 120] width 43 height 8
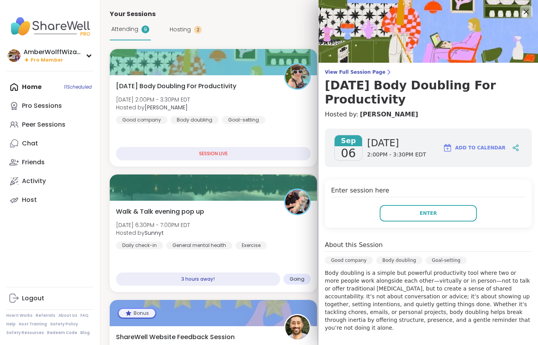
click at [418, 220] on button "Enter" at bounding box center [427, 213] width 97 height 16
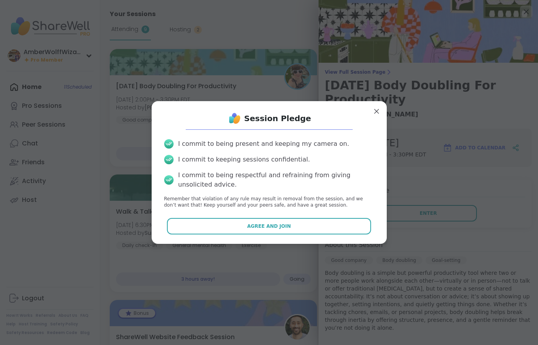
click at [303, 229] on button "Agree and Join" at bounding box center [269, 226] width 204 height 16
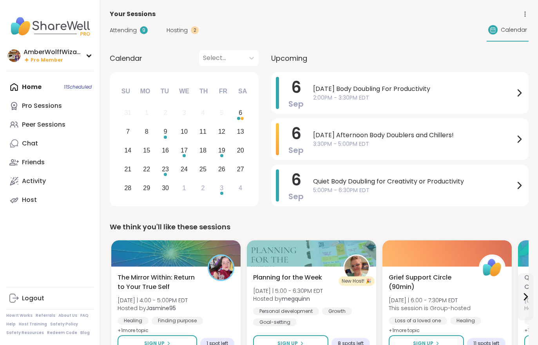
click at [171, 33] on span "Hosting" at bounding box center [176, 30] width 21 height 8
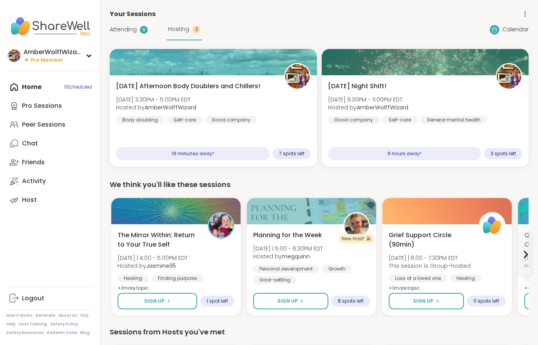
click at [358, 126] on div "[DATE] Night Shift! [DATE] 9:30PM - 11:00PM EDT Hosted by AmberWolffWizard Good…" at bounding box center [425, 120] width 207 height 91
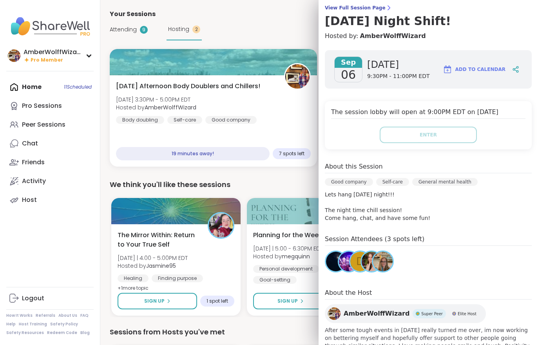
scroll to position [65, 0]
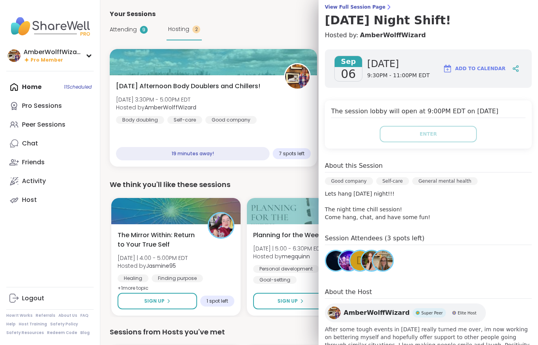
click at [122, 33] on span "Attending" at bounding box center [123, 29] width 27 height 8
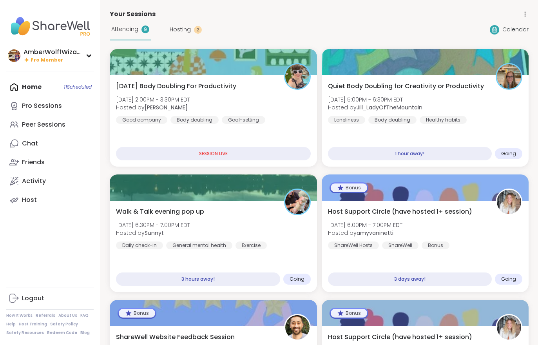
click at [184, 105] on b "[PERSON_NAME]" at bounding box center [166, 107] width 43 height 8
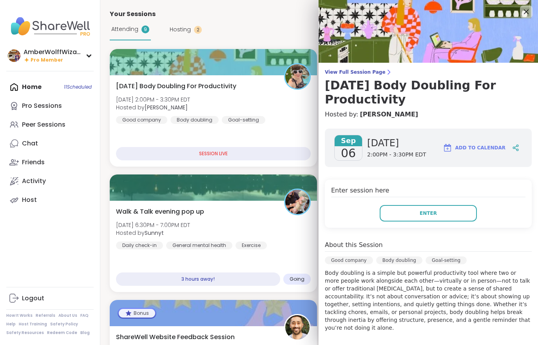
click at [425, 219] on button "Enter" at bounding box center [427, 213] width 97 height 16
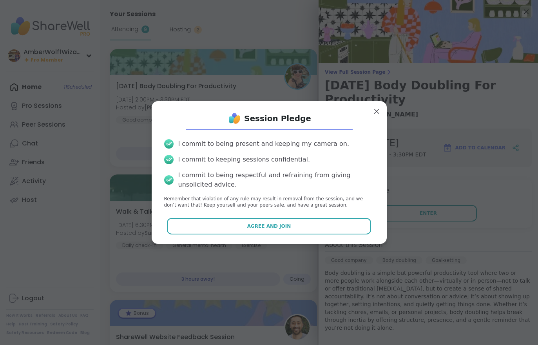
click at [322, 233] on button "Agree and Join" at bounding box center [269, 226] width 204 height 16
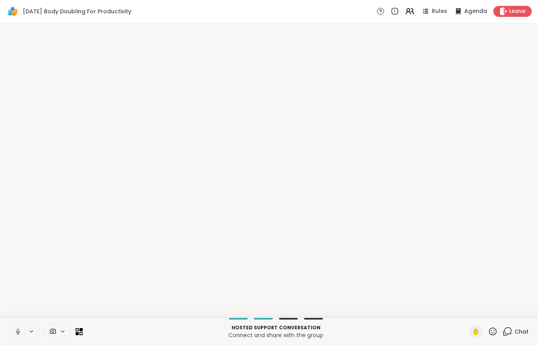
click at [476, 336] on span "✋" at bounding box center [476, 331] width 8 height 9
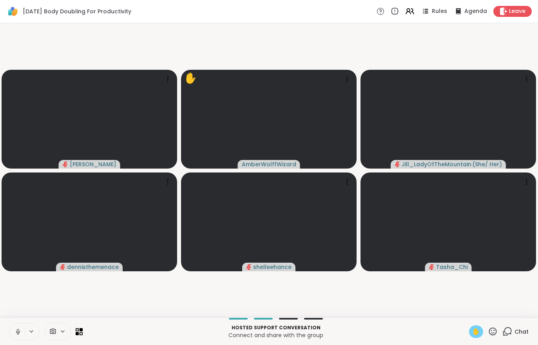
click at [477, 334] on span "✋" at bounding box center [476, 331] width 8 height 9
click at [19, 331] on icon at bounding box center [17, 331] width 7 height 7
click at [517, 9] on span "Leave" at bounding box center [517, 11] width 16 height 8
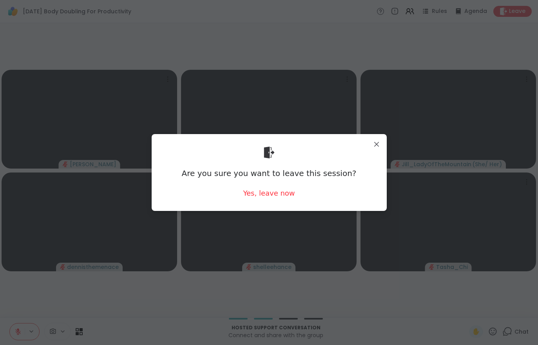
click at [278, 196] on div "Yes, leave now" at bounding box center [269, 193] width 52 height 10
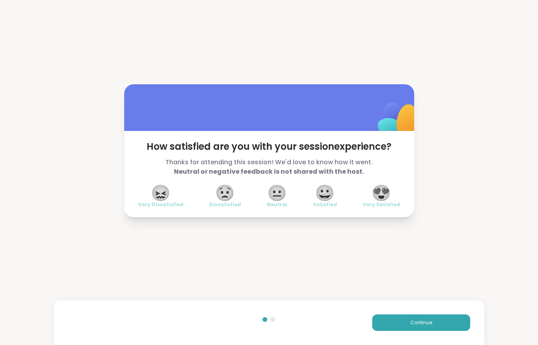
click at [419, 336] on div "Continue" at bounding box center [269, 322] width 430 height 45
click at [419, 328] on button "Continue" at bounding box center [421, 322] width 98 height 16
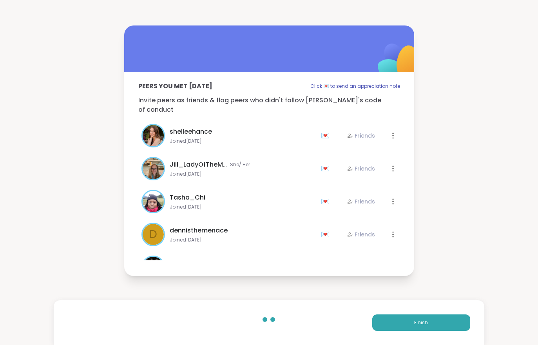
click at [419, 327] on button "Finish" at bounding box center [421, 322] width 98 height 16
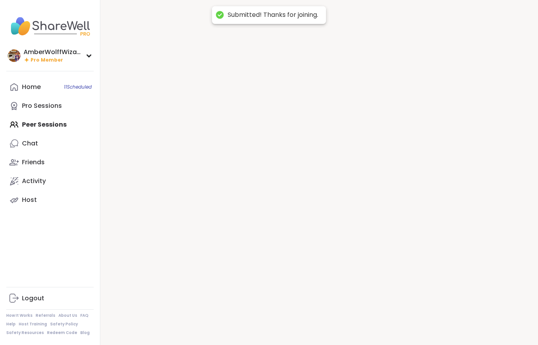
click at [421, 325] on div at bounding box center [318, 172] width 437 height 345
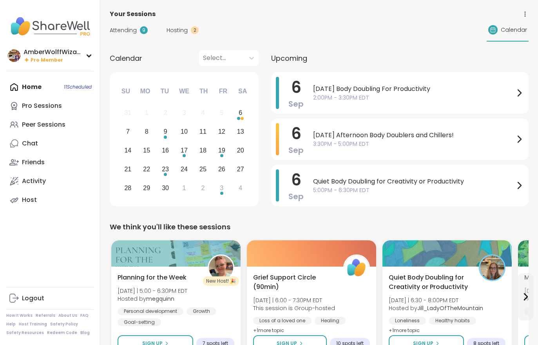
click at [167, 37] on div "Attending 9 Hosting 2 Calendar" at bounding box center [319, 30] width 419 height 23
click at [170, 40] on div "Attending 9 Hosting 2 Calendar" at bounding box center [319, 30] width 419 height 23
click at [171, 34] on span "Hosting" at bounding box center [176, 30] width 21 height 8
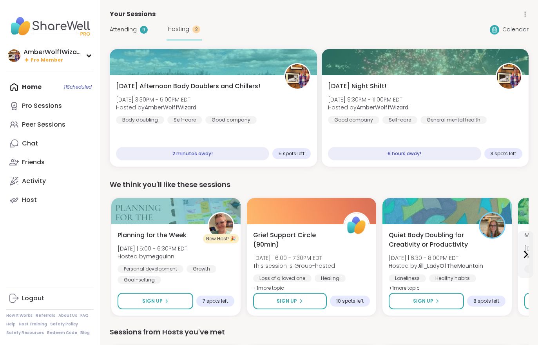
click at [177, 38] on div "Hosting 2" at bounding box center [183, 30] width 35 height 22
click at [188, 114] on div "[DATE] Afternoon Body Doublers and Chillers! [DATE] 3:30PM - 5:00PM EDT Hosted …" at bounding box center [213, 102] width 195 height 42
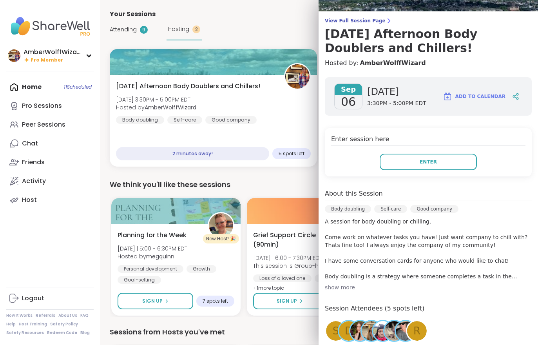
scroll to position [45, 0]
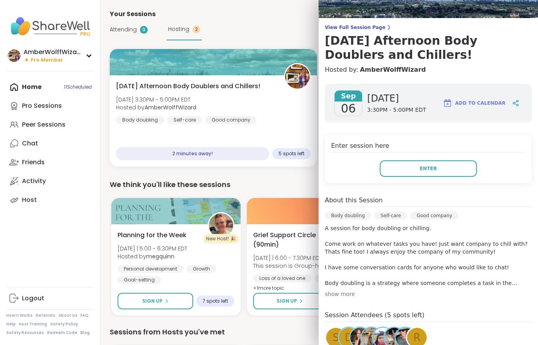
click at [401, 176] on button "Enter" at bounding box center [427, 168] width 97 height 16
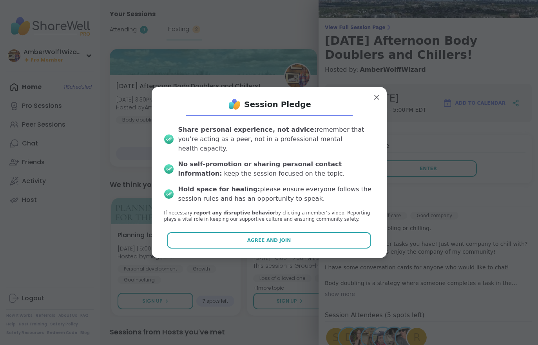
click at [287, 237] on span "Agree and Join" at bounding box center [269, 240] width 44 height 7
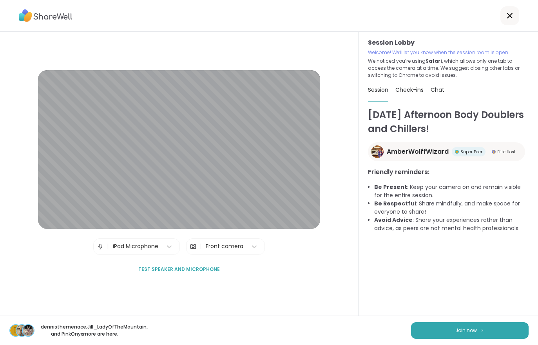
click at [468, 327] on span "Join now" at bounding box center [466, 330] width 22 height 7
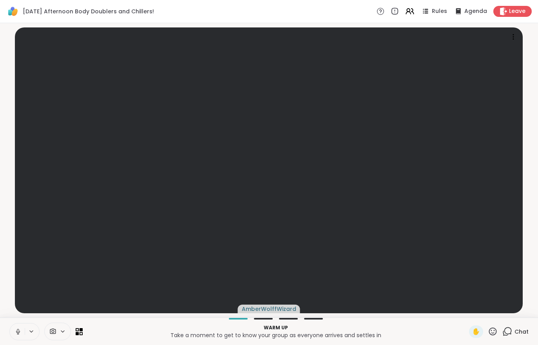
click at [14, 330] on button at bounding box center [17, 331] width 15 height 16
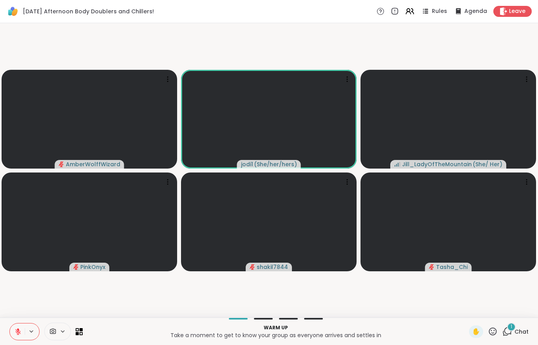
click at [16, 336] on button at bounding box center [17, 331] width 15 height 16
click at [16, 331] on icon at bounding box center [17, 331] width 7 height 7
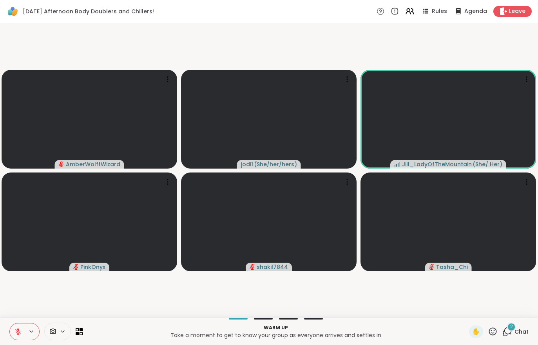
click at [18, 331] on icon at bounding box center [17, 331] width 5 height 5
click at [16, 328] on icon at bounding box center [17, 331] width 7 height 7
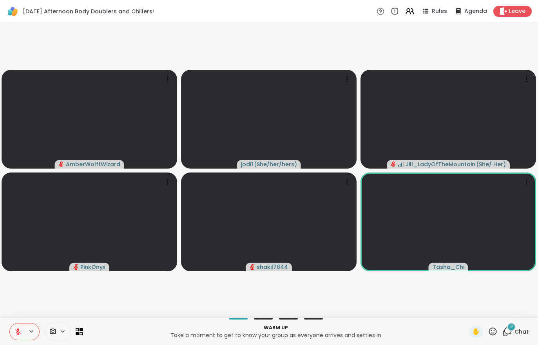
click at [513, 336] on div "2 Chat" at bounding box center [515, 331] width 26 height 13
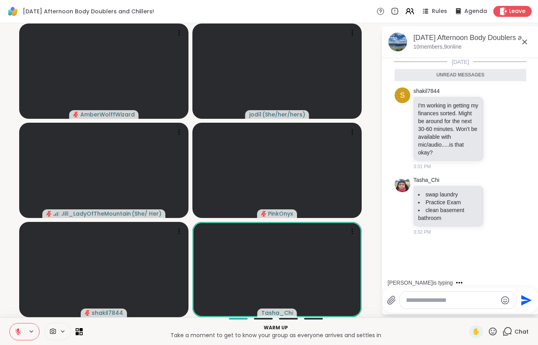
click at [16, 339] on button at bounding box center [17, 331] width 15 height 16
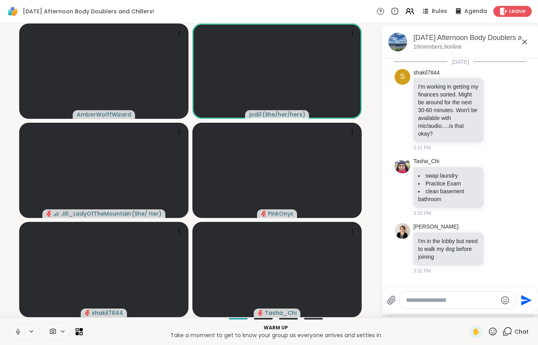
click at [9, 339] on div at bounding box center [24, 331] width 30 height 17
click at [11, 323] on button at bounding box center [17, 331] width 15 height 16
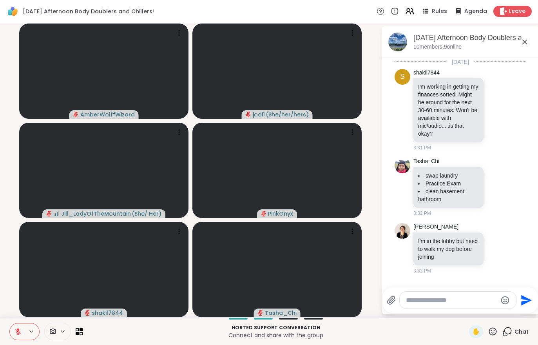
click at [15, 330] on icon at bounding box center [17, 331] width 7 height 7
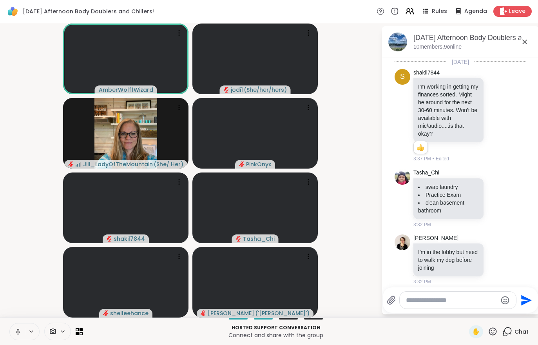
click at [11, 340] on div "Hosted support conversation Connect and share with the group ✋ Chat" at bounding box center [269, 330] width 538 height 27
click at [16, 339] on button at bounding box center [17, 331] width 15 height 16
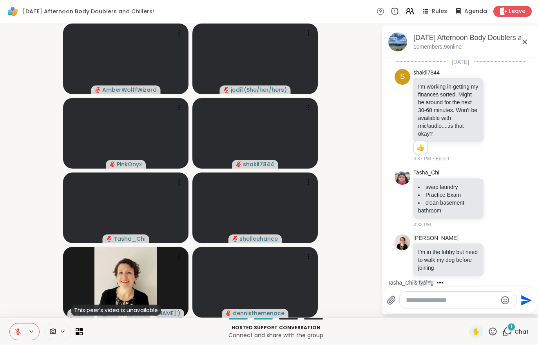
scroll to position [47, 0]
